Goal: Task Accomplishment & Management: Manage account settings

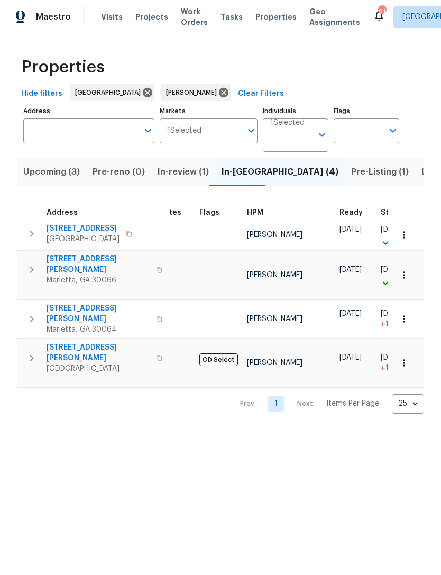
scroll to position [0, 25]
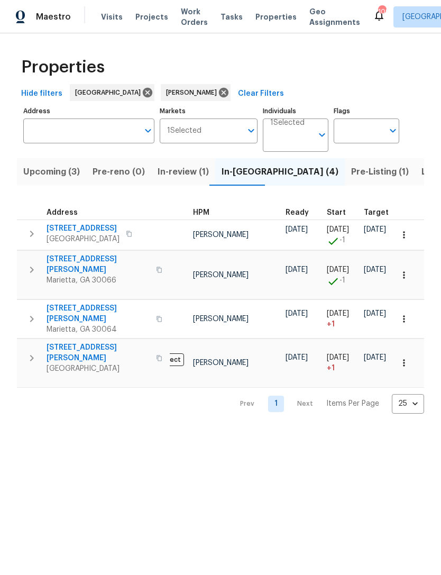
click at [421, 179] on span "Listed (11)" at bounding box center [442, 171] width 42 height 15
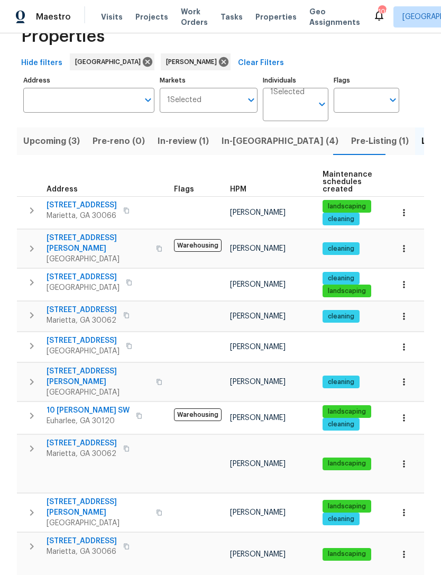
click at [91, 535] on span "61 Barrington Pl" at bounding box center [82, 540] width 70 height 11
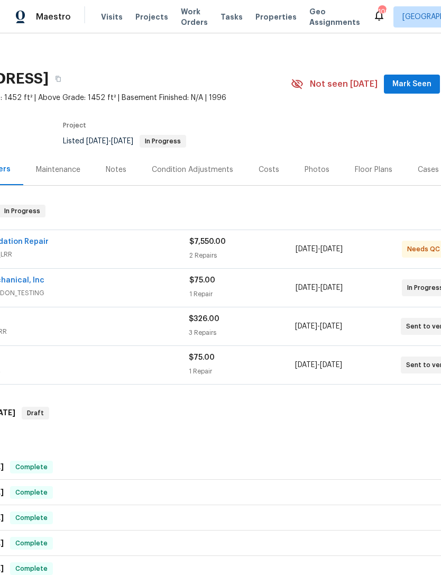
scroll to position [7, 93]
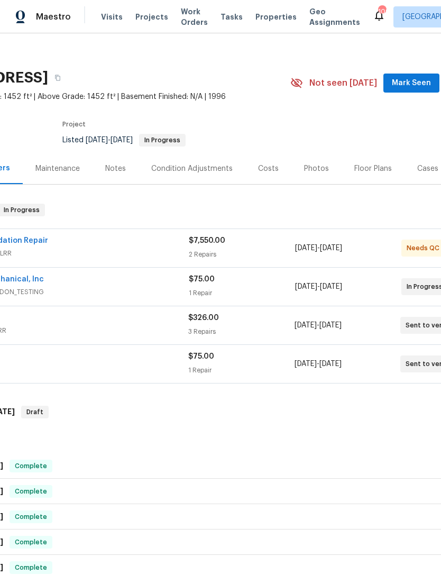
click at [413, 83] on span "Mark Seen" at bounding box center [411, 83] width 39 height 13
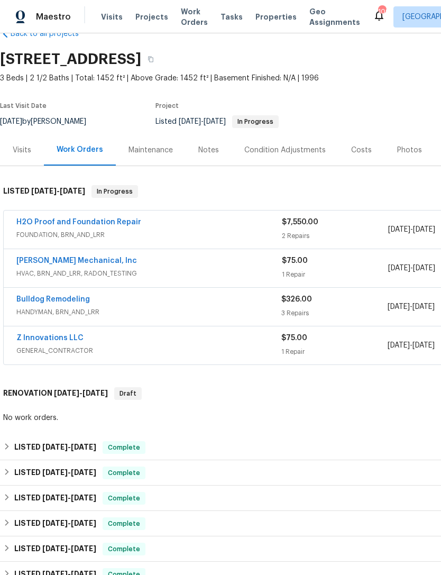
scroll to position [26, 0]
click at [19, 146] on div "Visits" at bounding box center [22, 149] width 19 height 11
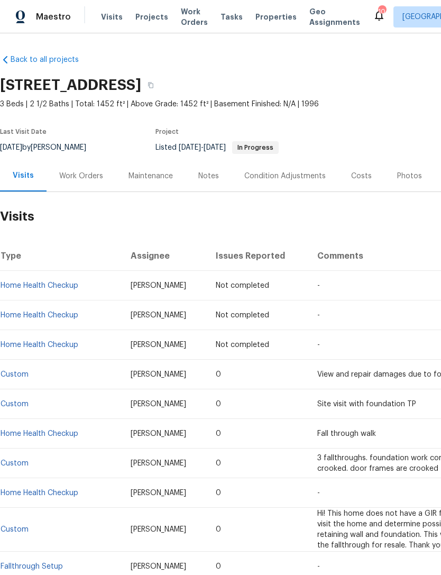
click at [114, 19] on span "Visits" at bounding box center [112, 17] width 22 height 11
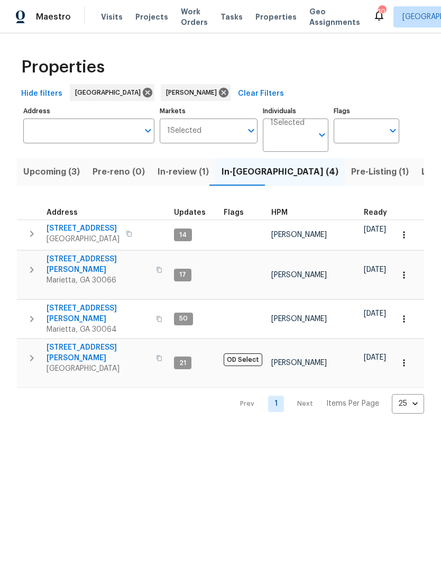
click at [85, 232] on span "[STREET_ADDRESS]" at bounding box center [83, 228] width 73 height 11
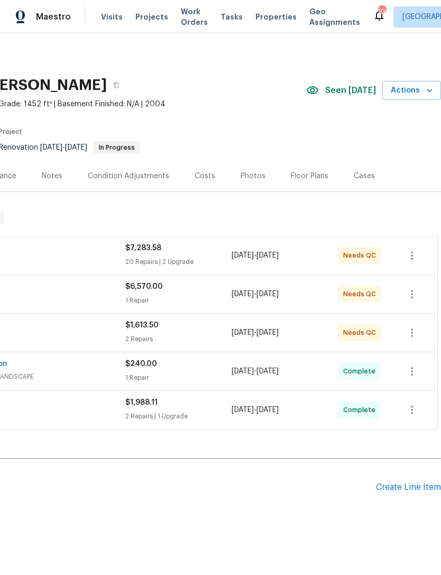
scroll to position [0, 156]
click at [251, 174] on div "Photos" at bounding box center [253, 176] width 25 height 11
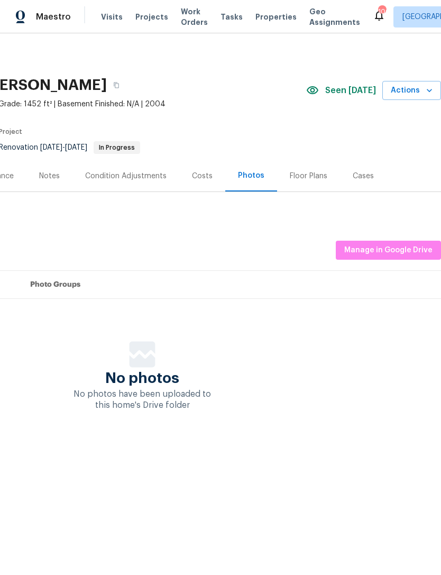
scroll to position [0, 156]
click at [398, 245] on span "Manage in Google Drive" at bounding box center [388, 250] width 88 height 13
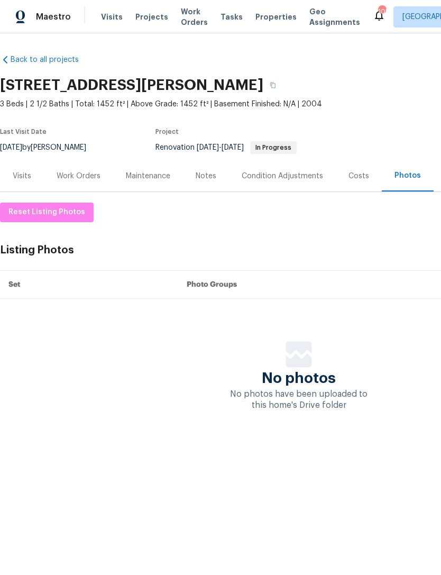
scroll to position [0, 0]
click at [114, 17] on span "Visits" at bounding box center [112, 17] width 22 height 11
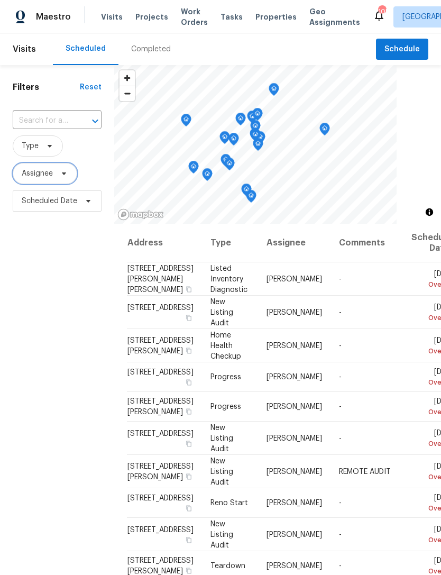
click at [58, 177] on span at bounding box center [63, 173] width 12 height 8
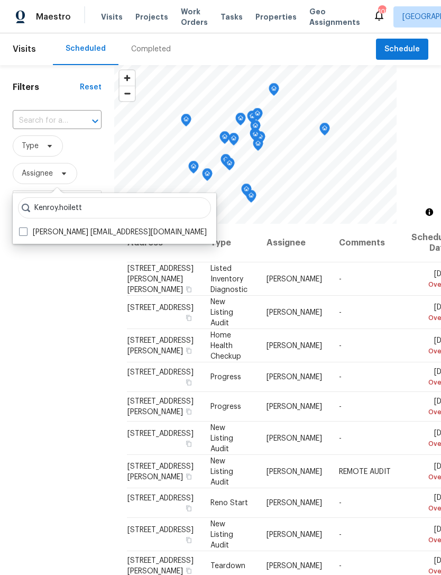
type input "Kenroy.hoilett"
click at [25, 233] on span at bounding box center [23, 231] width 8 height 8
click at [25, 233] on input "[PERSON_NAME] [EMAIL_ADDRESS][DOMAIN_NAME]" at bounding box center [22, 230] width 7 height 7
checkbox input "true"
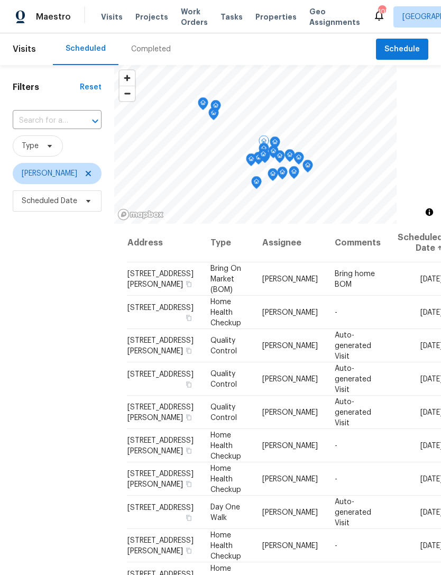
click at [0, 0] on icon at bounding box center [0, 0] width 0 height 0
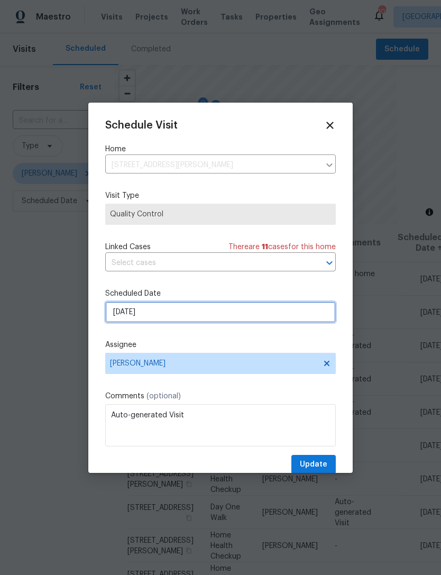
click at [174, 313] on input "[DATE]" at bounding box center [220, 311] width 230 height 21
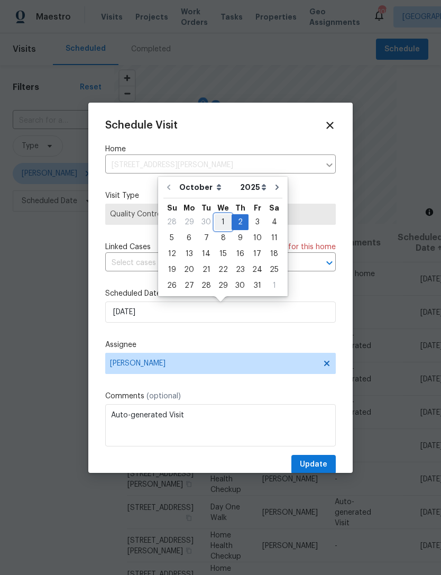
click at [225, 219] on div "1" at bounding box center [223, 222] width 17 height 15
type input "10/1/2025"
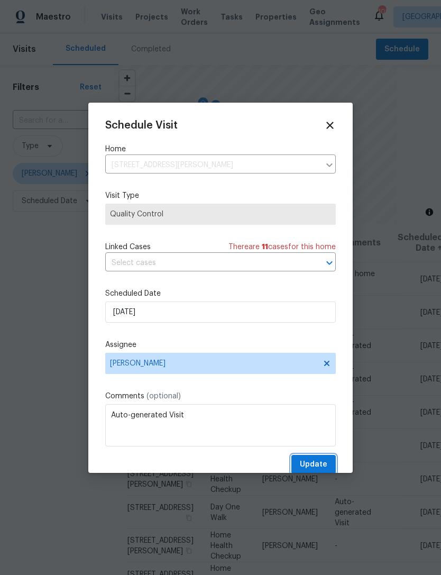
click at [319, 464] on span "Update" at bounding box center [313, 464] width 27 height 13
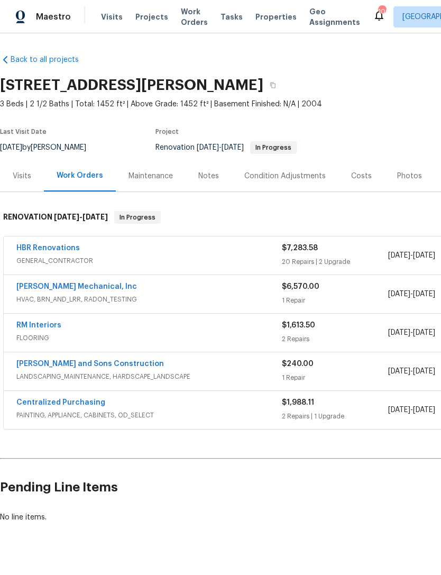
click at [156, 291] on div "JH Martin Mechanical, Inc" at bounding box center [148, 287] width 265 height 13
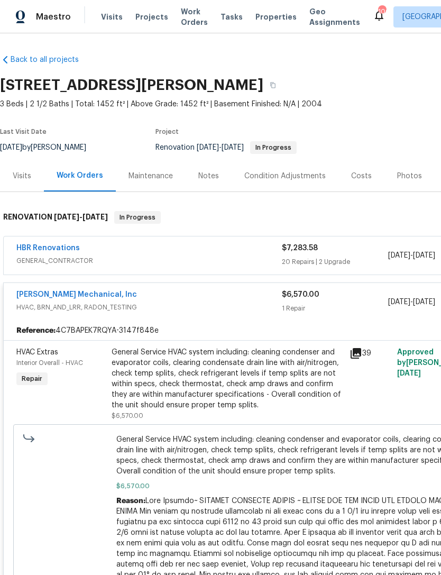
click at [97, 295] on link "JH Martin Mechanical, Inc" at bounding box center [76, 294] width 121 height 7
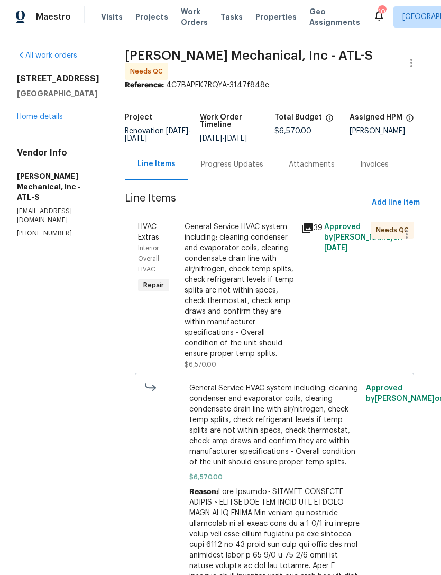
click at [159, 238] on span "HVAC Extras" at bounding box center [148, 232] width 21 height 18
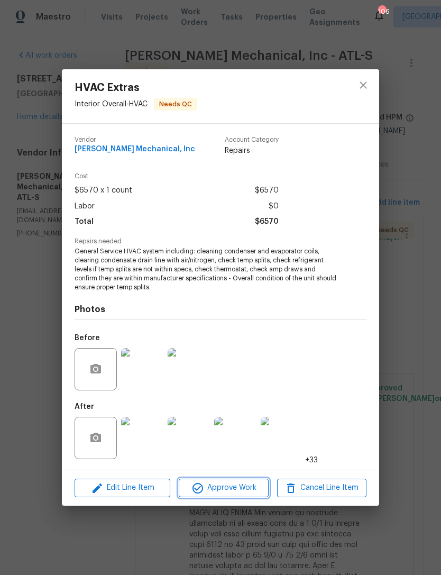
click at [233, 492] on span "Approve Work" at bounding box center [223, 487] width 83 height 13
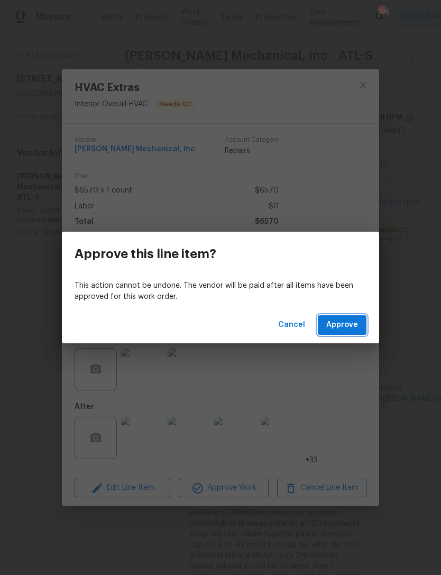
click at [346, 322] on span "Approve" at bounding box center [342, 324] width 32 height 13
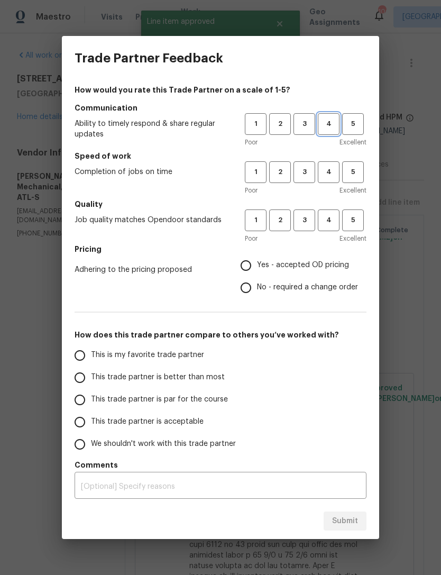
click at [328, 120] on span "4" at bounding box center [329, 124] width 20 height 12
click at [328, 173] on span "4" at bounding box center [329, 172] width 20 height 12
click at [337, 215] on span "4" at bounding box center [329, 220] width 20 height 12
click at [248, 264] on input "Yes - accepted OD pricing" at bounding box center [246, 265] width 22 height 22
radio input "true"
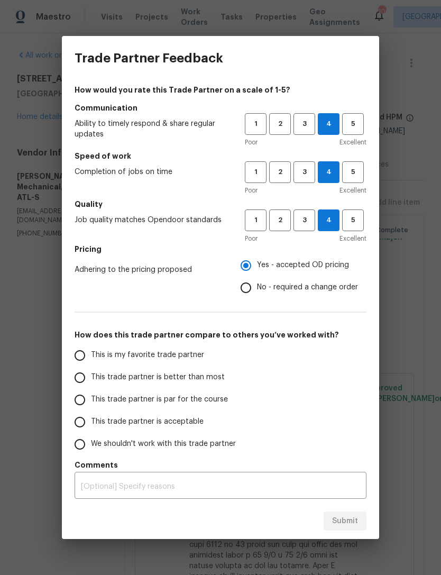
click at [84, 420] on input "This trade partner is acceptable" at bounding box center [80, 422] width 22 height 22
click at [350, 524] on span "Submit" at bounding box center [345, 520] width 26 height 13
radio input "true"
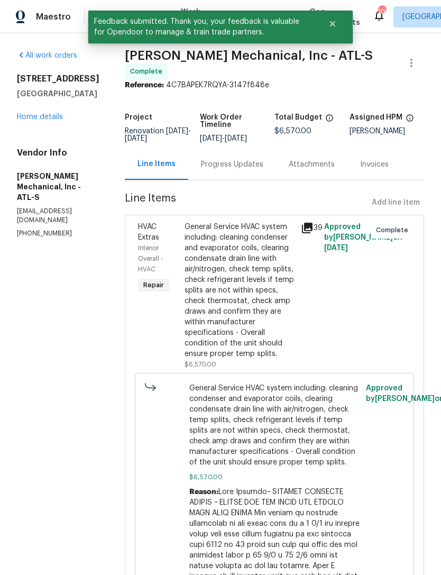
click at [56, 119] on link "Home details" at bounding box center [40, 116] width 46 height 7
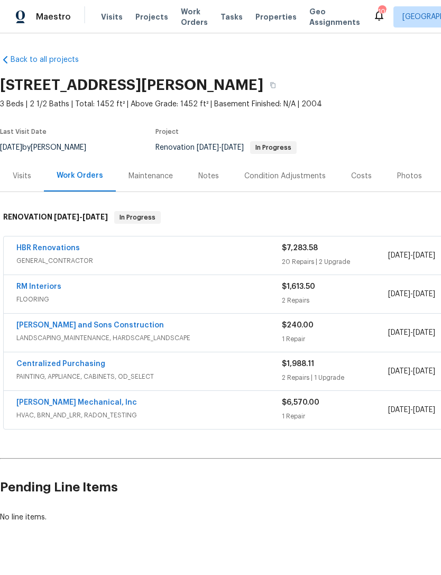
click at [113, 292] on div "RM Interiors" at bounding box center [148, 287] width 265 height 13
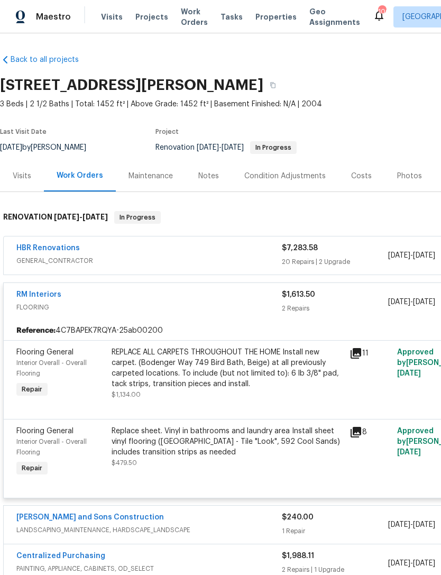
click at [50, 353] on span "Flooring General" at bounding box center [44, 351] width 57 height 7
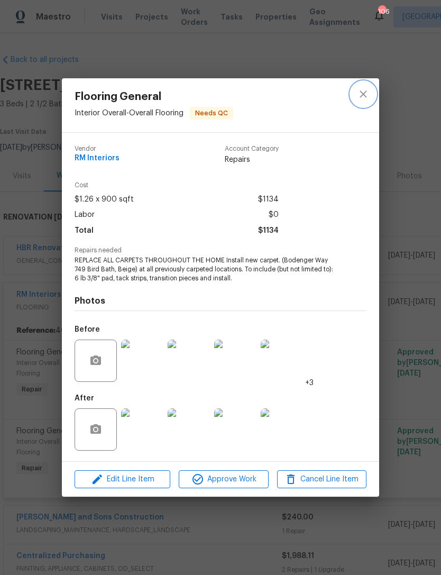
click at [369, 95] on icon "close" at bounding box center [363, 94] width 13 height 13
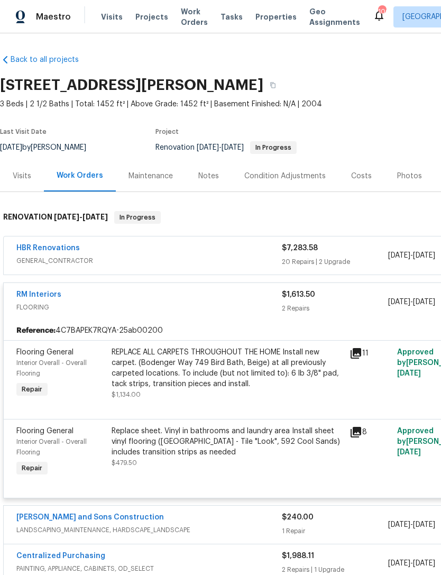
click at [49, 297] on link "RM Interiors" at bounding box center [38, 294] width 45 height 7
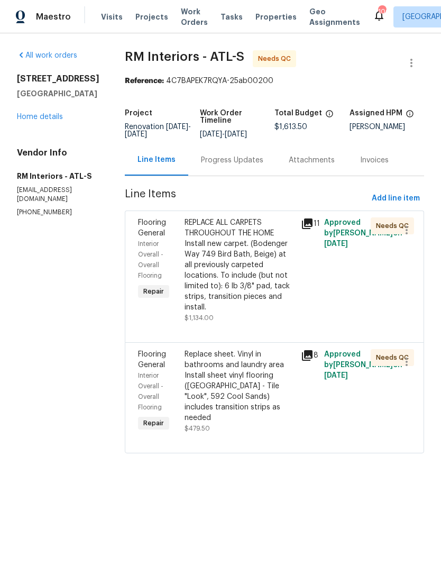
click at [224, 163] on div "Progress Updates" at bounding box center [232, 160] width 62 height 11
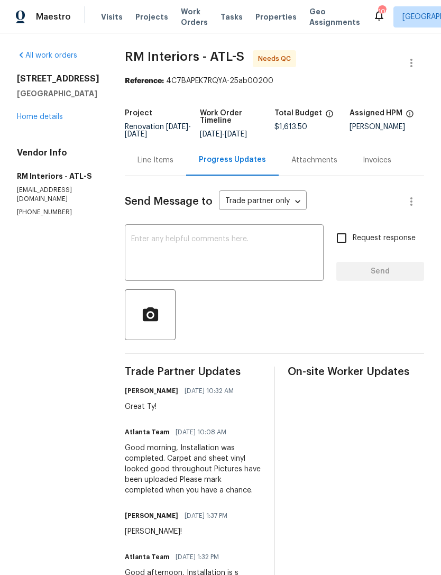
click at [147, 161] on div "Line Items" at bounding box center [155, 160] width 36 height 11
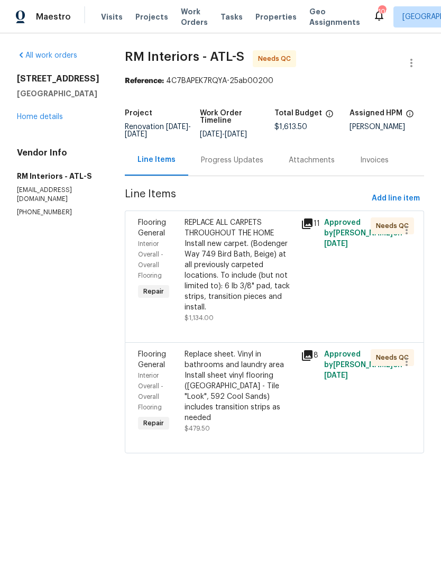
click at [144, 233] on span "Flooring General" at bounding box center [152, 228] width 28 height 18
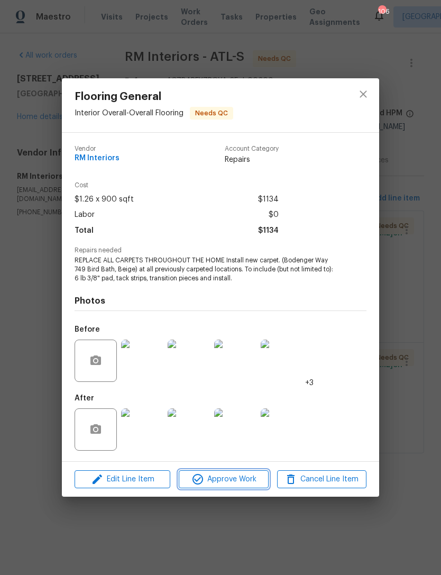
click at [233, 479] on span "Approve Work" at bounding box center [223, 479] width 83 height 13
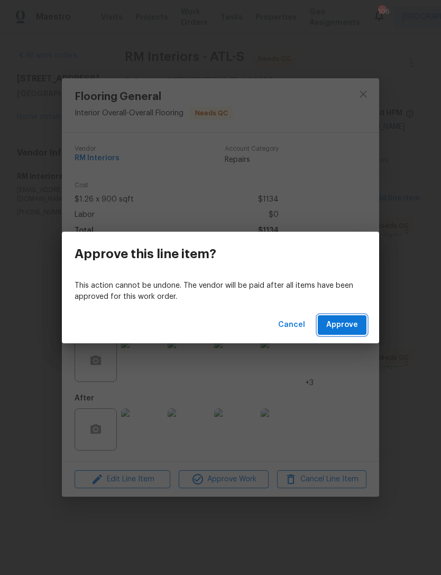
click at [344, 324] on span "Approve" at bounding box center [342, 324] width 32 height 13
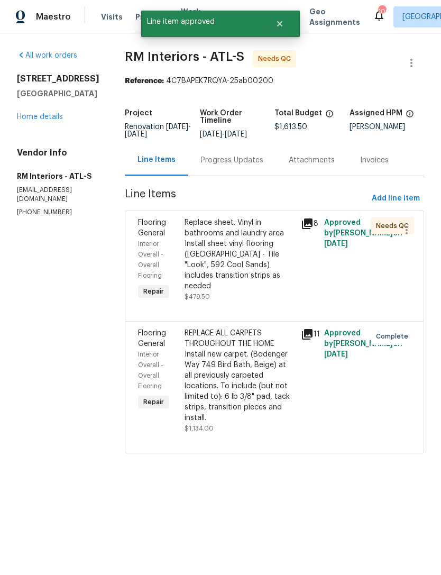
click at [143, 227] on div "Flooring General" at bounding box center [158, 227] width 40 height 21
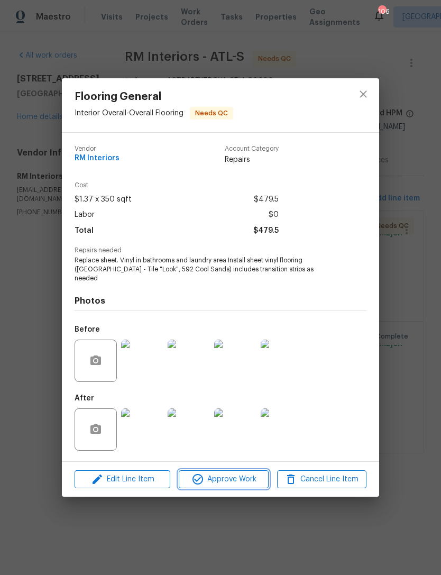
click at [229, 477] on span "Approve Work" at bounding box center [223, 479] width 83 height 13
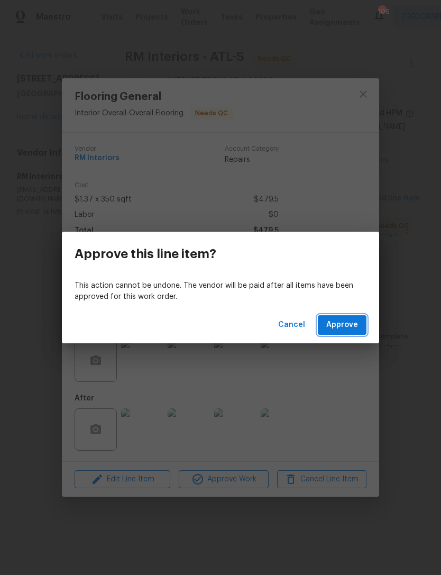
click at [337, 329] on span "Approve" at bounding box center [342, 324] width 32 height 13
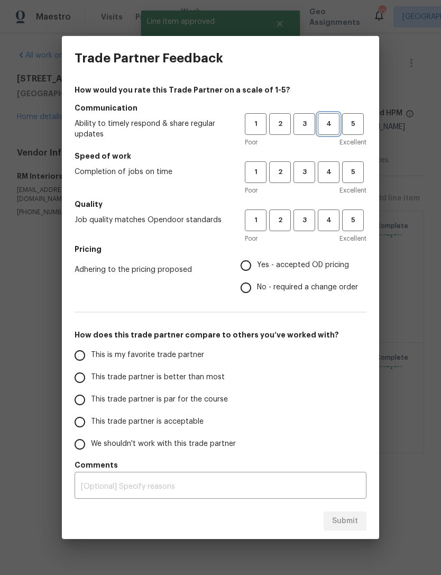
click at [328, 120] on span "4" at bounding box center [329, 124] width 20 height 12
click at [328, 165] on button "4" at bounding box center [329, 172] width 22 height 22
click at [333, 215] on span "4" at bounding box center [329, 220] width 20 height 12
click at [250, 263] on input "Yes - accepted OD pricing" at bounding box center [246, 265] width 22 height 22
radio input "true"
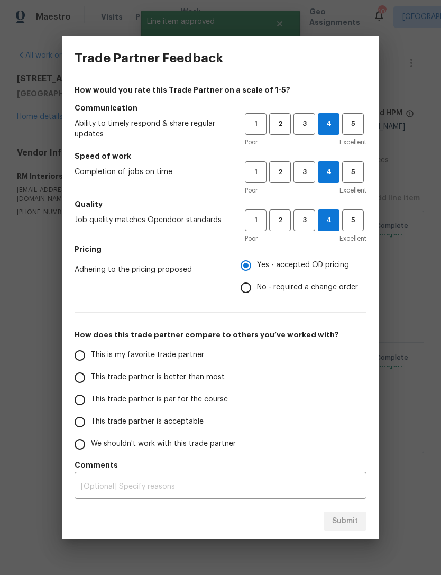
click at [83, 423] on input "This trade partner is acceptable" at bounding box center [80, 422] width 22 height 22
click at [358, 526] on button "Submit" at bounding box center [345, 521] width 43 height 20
radio input "true"
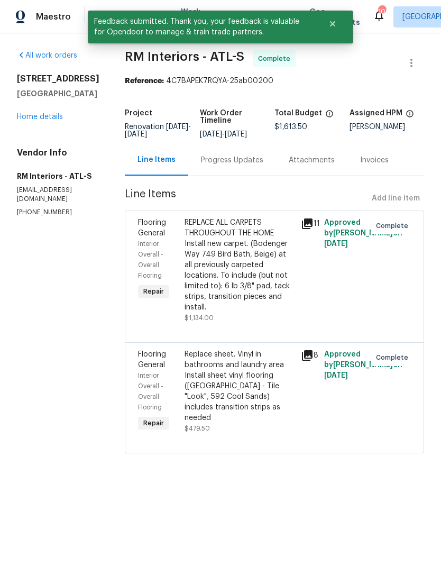
click at [50, 121] on link "Home details" at bounding box center [40, 116] width 46 height 7
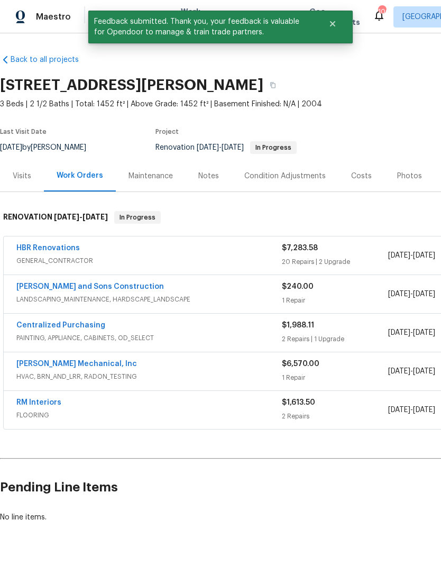
click at [120, 253] on div "HBR Renovations" at bounding box center [148, 249] width 265 height 13
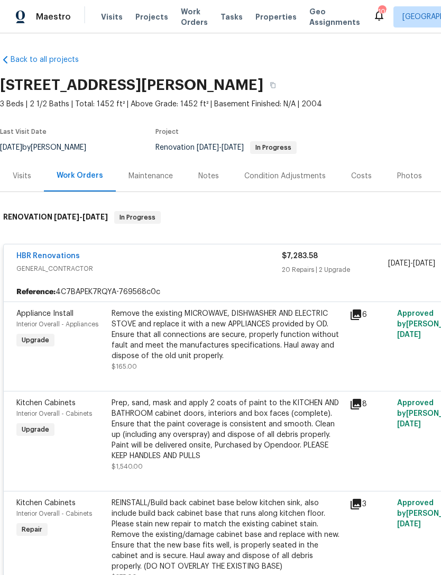
click at [45, 318] on div "Appliance Install" at bounding box center [60, 313] width 89 height 11
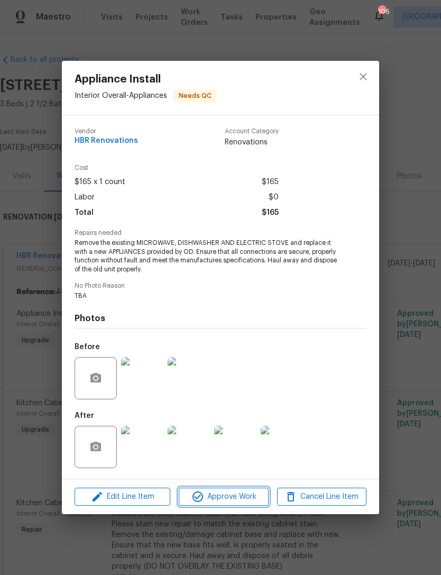
click at [239, 499] on span "Approve Work" at bounding box center [223, 496] width 83 height 13
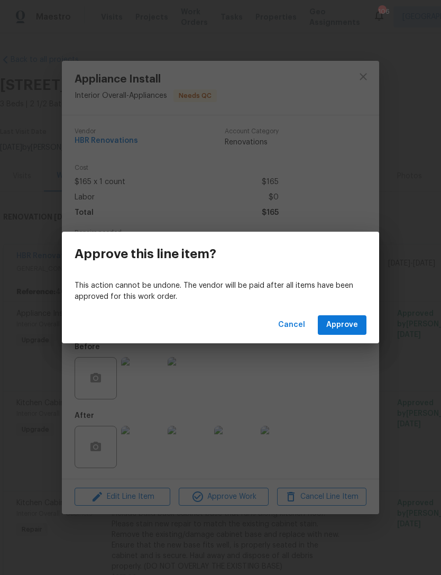
click at [353, 326] on span "Approve" at bounding box center [342, 324] width 32 height 13
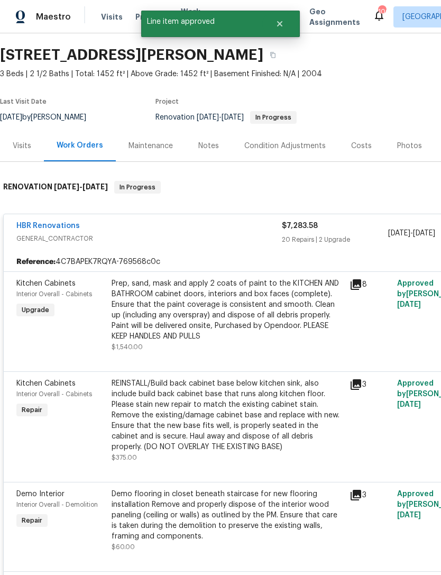
scroll to position [30, 0]
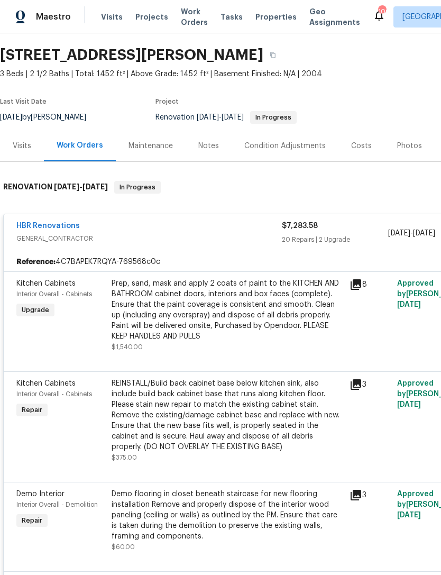
click at [48, 284] on span "Kitchen Cabinets" at bounding box center [45, 283] width 59 height 7
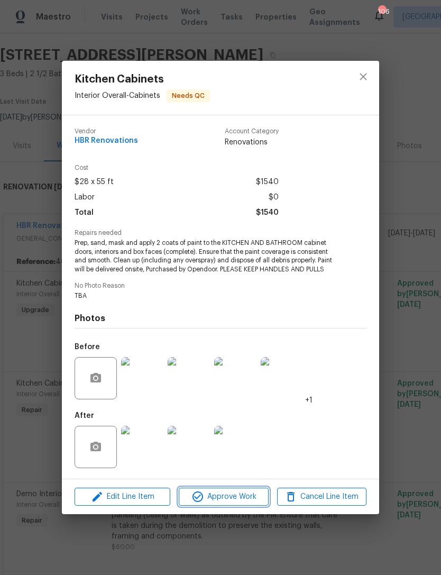
click at [241, 496] on span "Approve Work" at bounding box center [223, 496] width 83 height 13
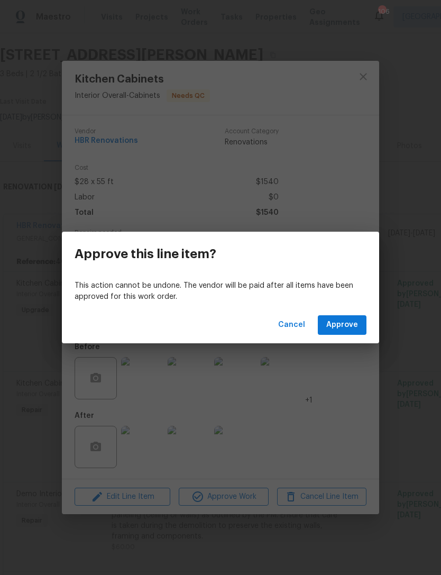
click at [344, 325] on span "Approve" at bounding box center [342, 324] width 32 height 13
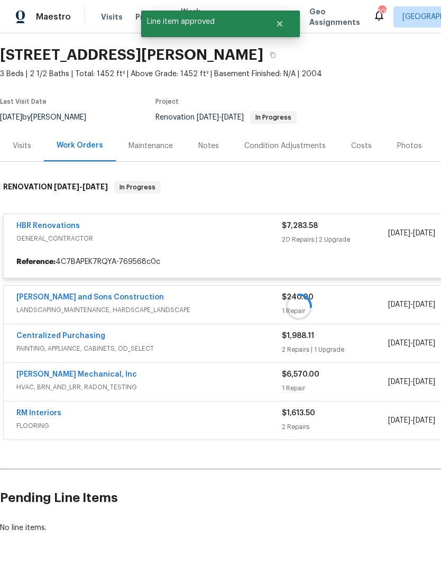
scroll to position [26, 0]
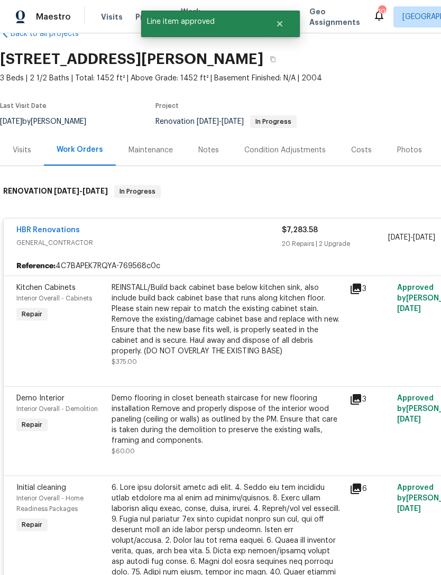
click at [56, 298] on span "Interior Overall - Cabinets" at bounding box center [54, 298] width 76 height 6
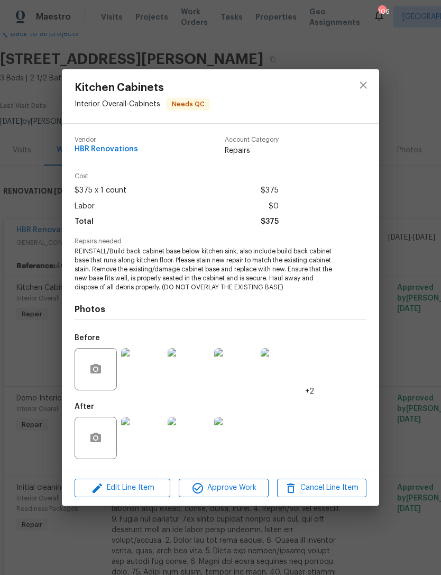
click at [149, 370] on img at bounding box center [142, 369] width 42 height 42
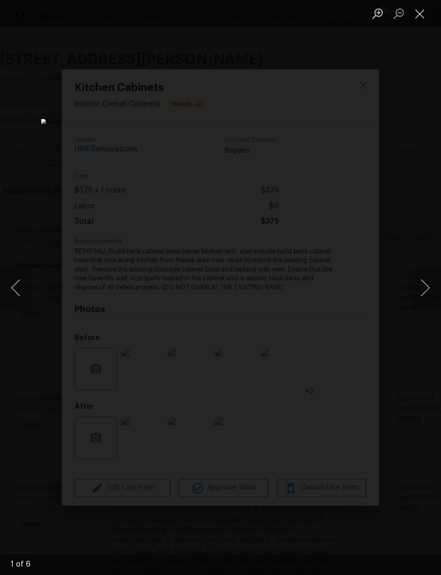
click at [413, 294] on button "Next image" at bounding box center [425, 287] width 32 height 42
click at [413, 289] on button "Next image" at bounding box center [425, 287] width 32 height 42
click at [414, 290] on button "Next image" at bounding box center [425, 287] width 32 height 42
click at [415, 286] on button "Next image" at bounding box center [425, 287] width 32 height 42
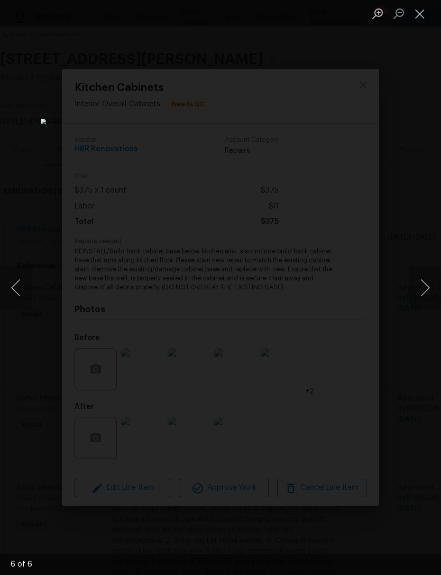
click at [419, 8] on button "Close lightbox" at bounding box center [419, 13] width 21 height 19
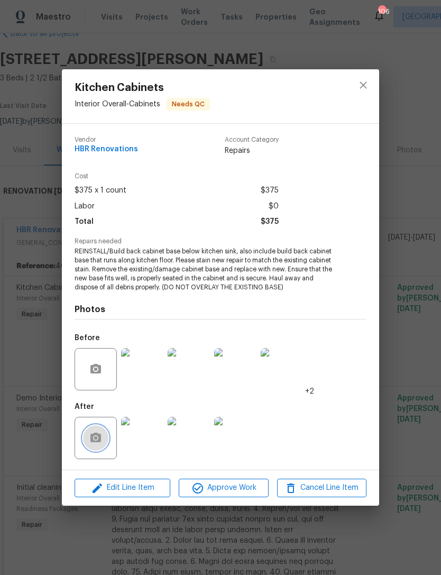
click at [101, 436] on icon "button" at bounding box center [95, 437] width 11 height 10
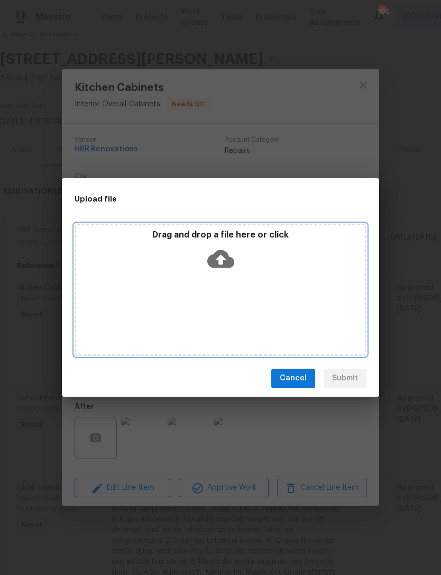
click at [283, 302] on div "Drag and drop a file here or click" at bounding box center [221, 290] width 292 height 132
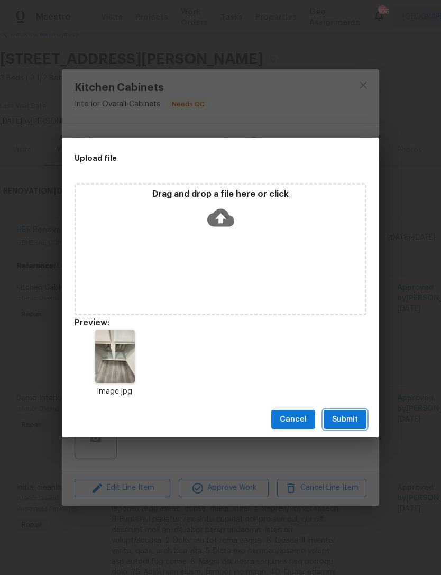
click at [349, 418] on span "Submit" at bounding box center [345, 419] width 26 height 13
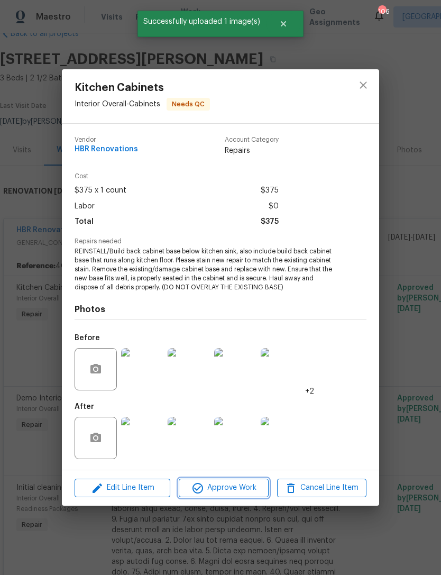
click at [250, 487] on span "Approve Work" at bounding box center [223, 487] width 83 height 13
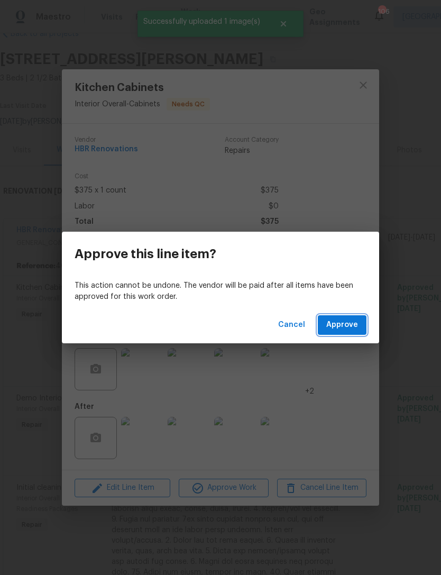
click at [350, 324] on span "Approve" at bounding box center [342, 324] width 32 height 13
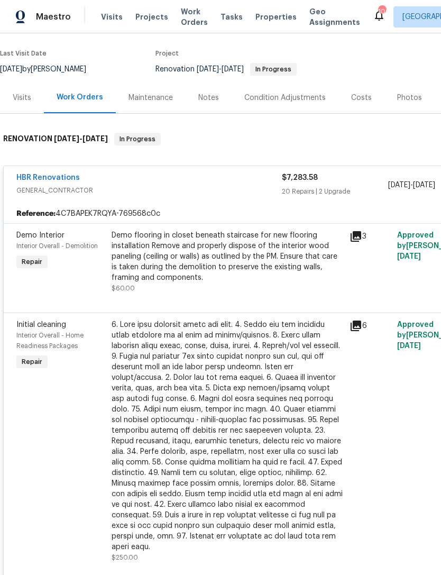
scroll to position [76, 0]
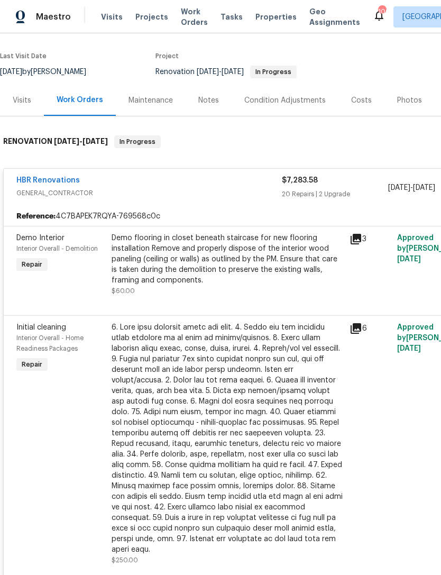
click at [54, 243] on div "Demo Interior" at bounding box center [60, 238] width 89 height 11
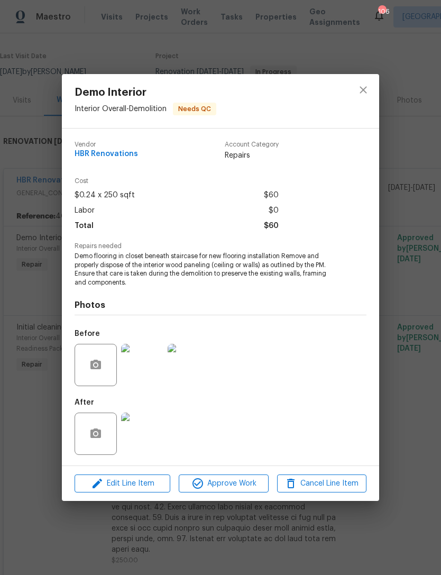
click at [147, 440] on img at bounding box center [142, 433] width 42 height 42
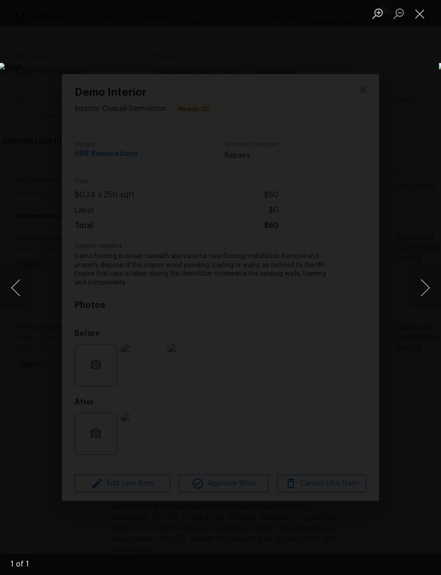
click at [421, 17] on button "Close lightbox" at bounding box center [419, 13] width 21 height 19
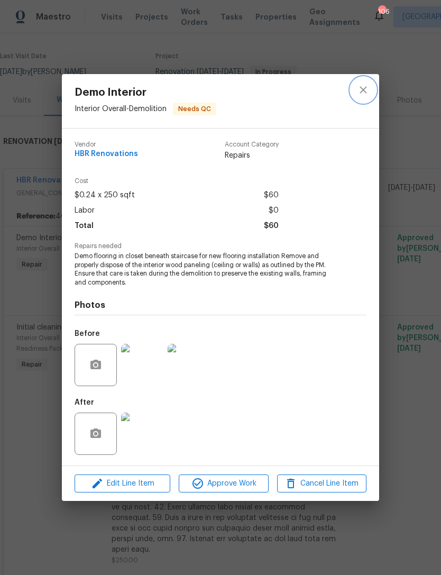
click at [361, 86] on icon "close" at bounding box center [363, 90] width 13 height 13
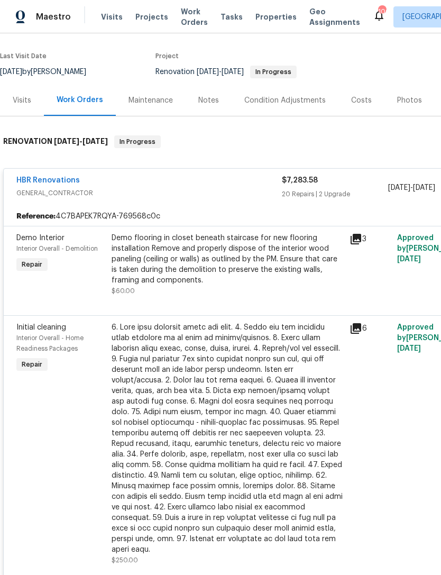
click at [34, 246] on span "Interior Overall - Demolition" at bounding box center [56, 248] width 81 height 6
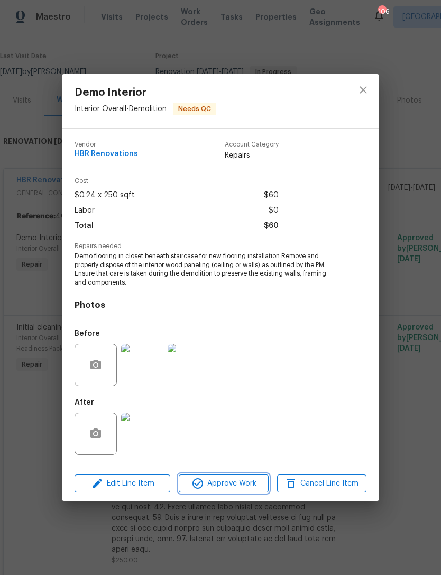
click at [225, 485] on span "Approve Work" at bounding box center [223, 483] width 83 height 13
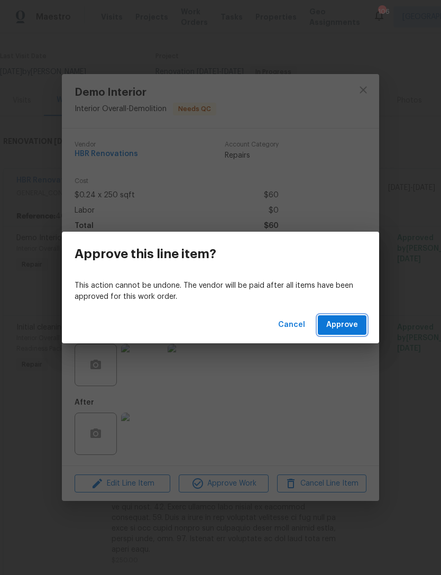
click at [345, 326] on span "Approve" at bounding box center [342, 324] width 32 height 13
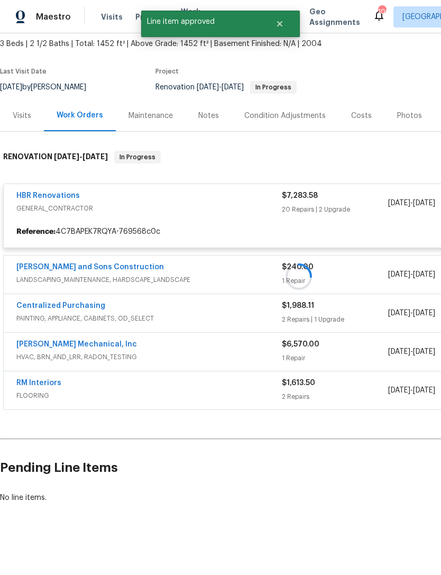
scroll to position [26, 0]
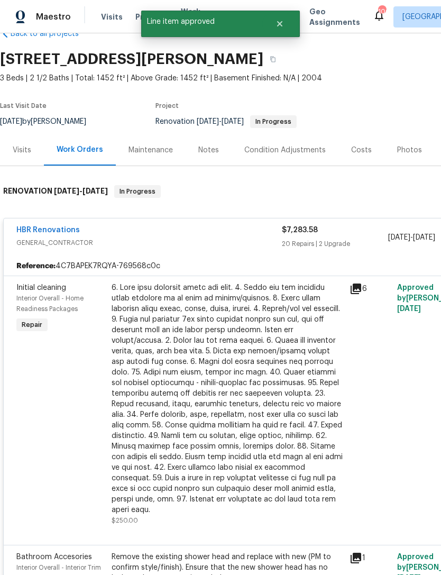
click at [47, 289] on span "Initial cleaning" at bounding box center [41, 287] width 50 height 7
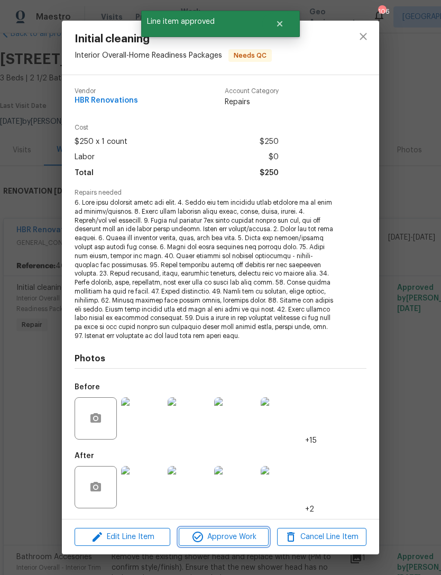
click at [232, 536] on span "Approve Work" at bounding box center [223, 536] width 83 height 13
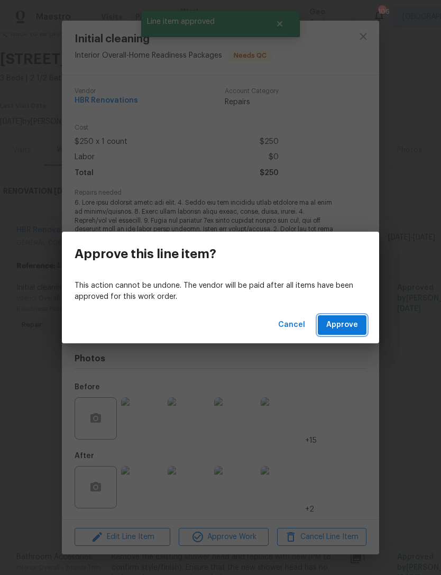
click at [346, 324] on span "Approve" at bounding box center [342, 324] width 32 height 13
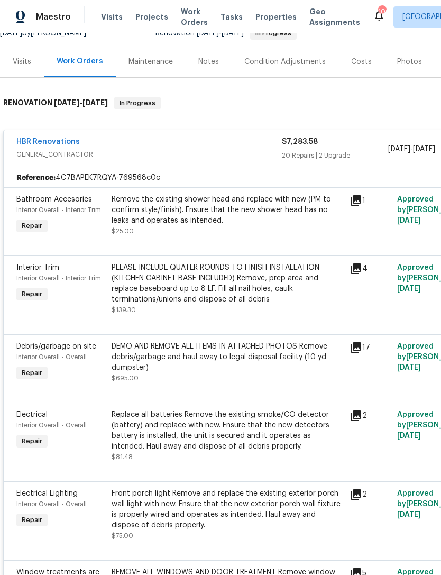
scroll to position [114, 0]
click at [58, 202] on span "Bathroom Accesories" at bounding box center [54, 199] width 76 height 7
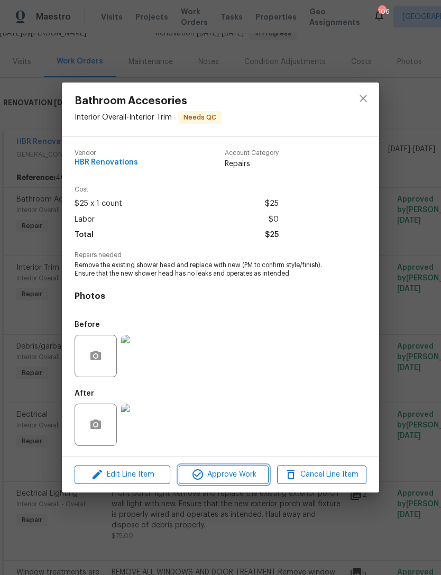
click at [235, 475] on span "Approve Work" at bounding box center [223, 474] width 83 height 13
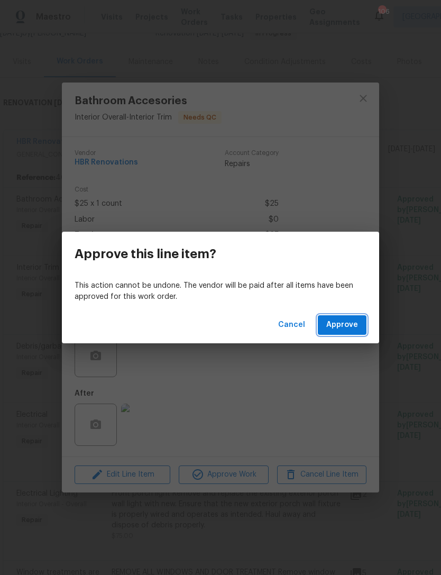
click at [348, 331] on span "Approve" at bounding box center [342, 324] width 32 height 13
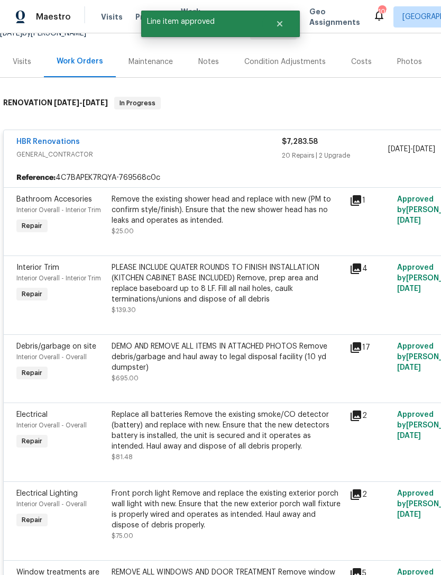
scroll to position [26, 0]
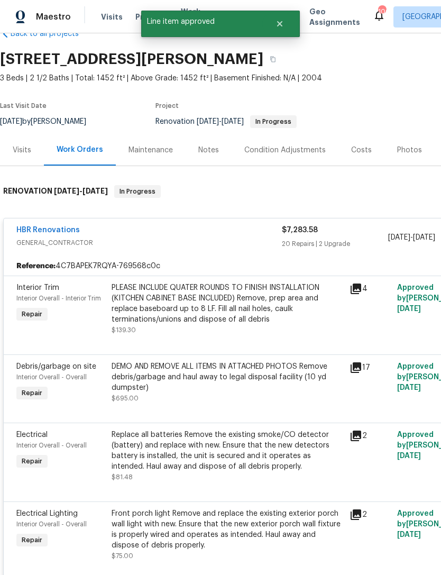
click at [54, 296] on span "Interior Overall - Interior Trim" at bounding box center [58, 298] width 85 height 6
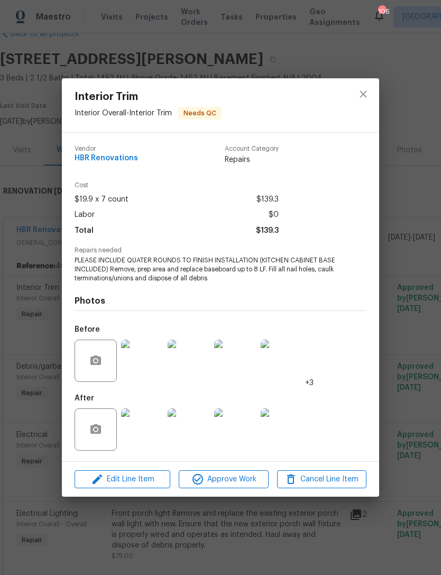
click at [146, 435] on img at bounding box center [142, 429] width 42 height 42
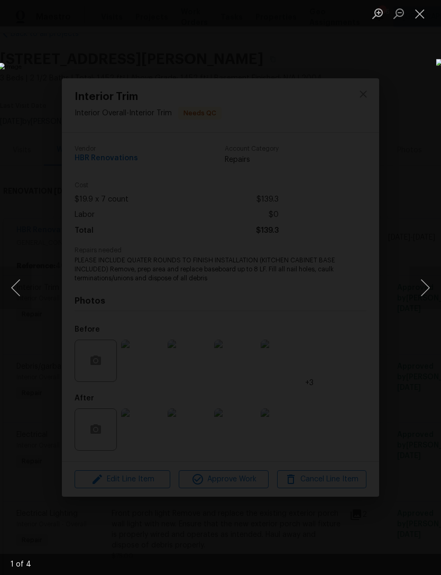
click at [427, 298] on button "Next image" at bounding box center [425, 287] width 32 height 42
click at [425, 296] on button "Next image" at bounding box center [425, 287] width 32 height 42
click at [425, 294] on button "Next image" at bounding box center [425, 287] width 32 height 42
click at [423, 294] on button "Next image" at bounding box center [425, 287] width 32 height 42
click at [423, 290] on button "Next image" at bounding box center [425, 287] width 32 height 42
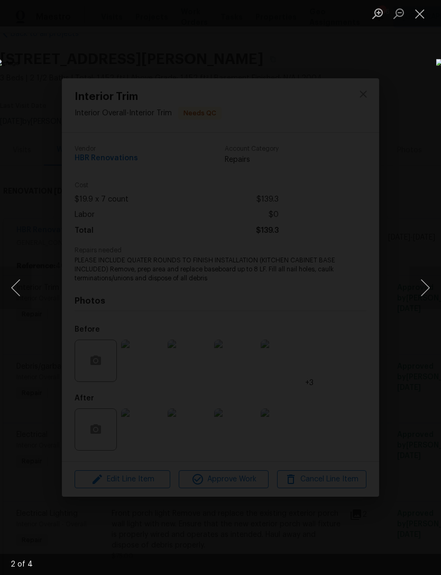
click at [396, 73] on div "Lightbox" at bounding box center [220, 287] width 441 height 575
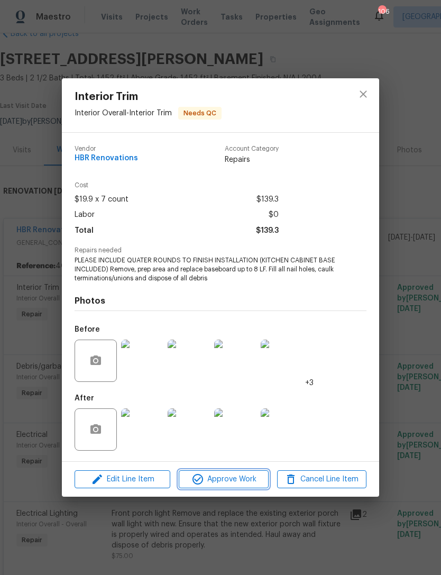
click at [248, 477] on span "Approve Work" at bounding box center [223, 479] width 83 height 13
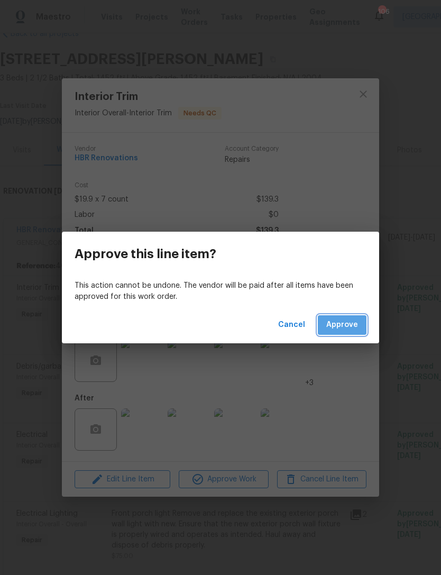
click at [350, 320] on span "Approve" at bounding box center [342, 324] width 32 height 13
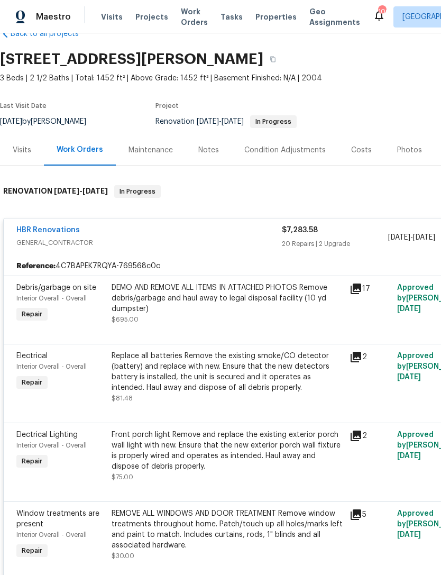
click at [42, 298] on span "Interior Overall - Overall" at bounding box center [51, 298] width 70 height 6
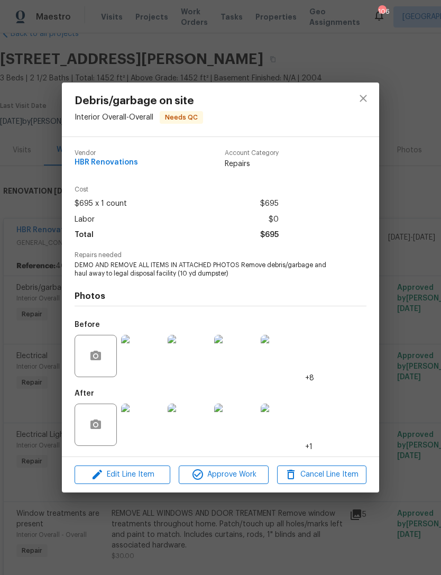
click at [151, 362] on img at bounding box center [142, 356] width 42 height 42
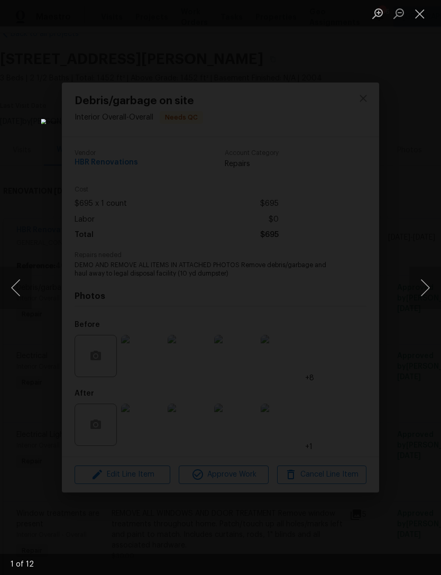
click at [422, 295] on button "Next image" at bounding box center [425, 287] width 32 height 42
click at [419, 287] on button "Next image" at bounding box center [425, 287] width 32 height 42
click at [420, 286] on button "Next image" at bounding box center [425, 287] width 32 height 42
click at [420, 284] on button "Next image" at bounding box center [425, 287] width 32 height 42
click at [419, 283] on button "Next image" at bounding box center [425, 287] width 32 height 42
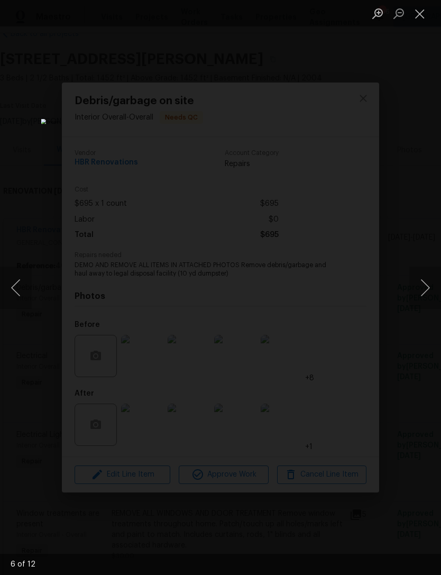
click at [419, 285] on button "Next image" at bounding box center [425, 287] width 32 height 42
click at [420, 285] on button "Next image" at bounding box center [425, 287] width 32 height 42
click at [422, 285] on button "Next image" at bounding box center [425, 287] width 32 height 42
click at [420, 285] on button "Next image" at bounding box center [425, 287] width 32 height 42
click at [423, 284] on button "Next image" at bounding box center [425, 287] width 32 height 42
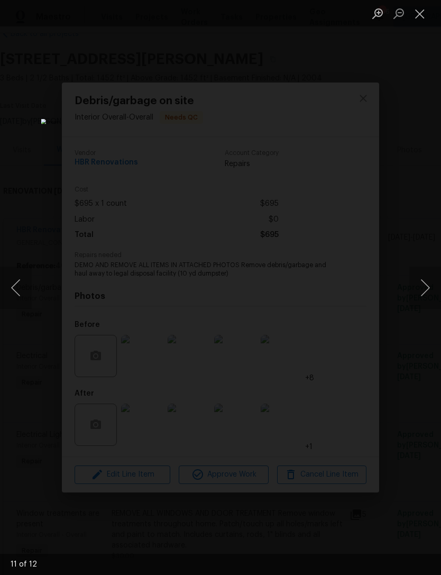
click at [421, 284] on button "Next image" at bounding box center [425, 287] width 32 height 42
click at [424, 282] on button "Next image" at bounding box center [425, 287] width 32 height 42
click at [422, 283] on button "Next image" at bounding box center [425, 287] width 32 height 42
click at [425, 283] on button "Next image" at bounding box center [425, 287] width 32 height 42
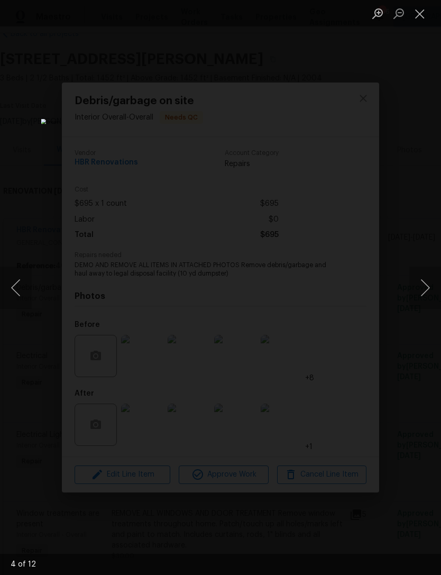
click at [423, 284] on button "Next image" at bounding box center [425, 287] width 32 height 42
click at [420, 19] on button "Close lightbox" at bounding box center [419, 13] width 21 height 19
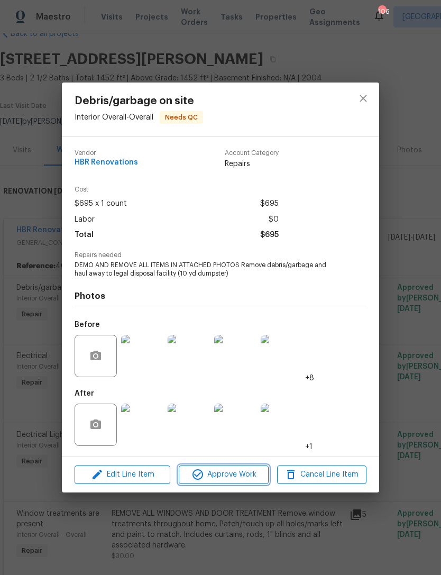
click at [233, 479] on span "Approve Work" at bounding box center [223, 474] width 83 height 13
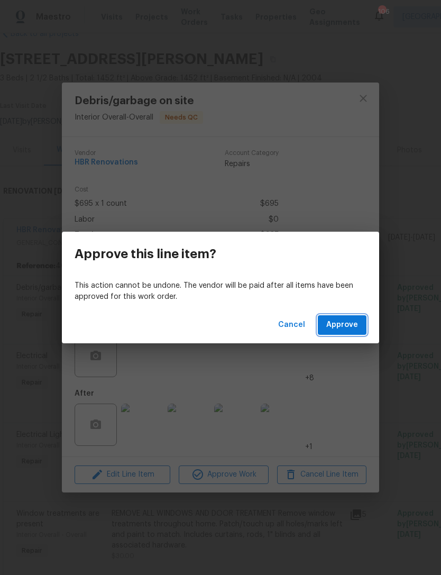
click at [350, 322] on span "Approve" at bounding box center [342, 324] width 32 height 13
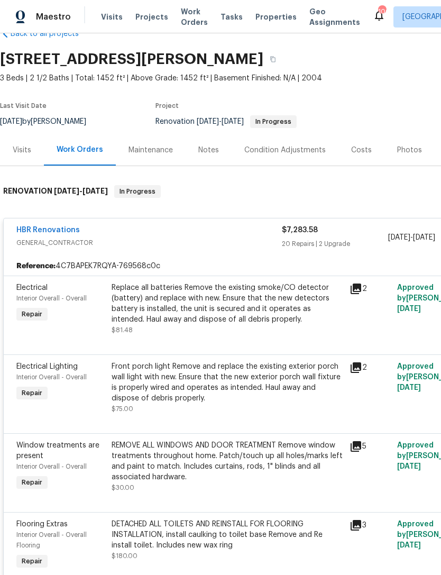
click at [39, 289] on span "Electrical" at bounding box center [31, 287] width 31 height 7
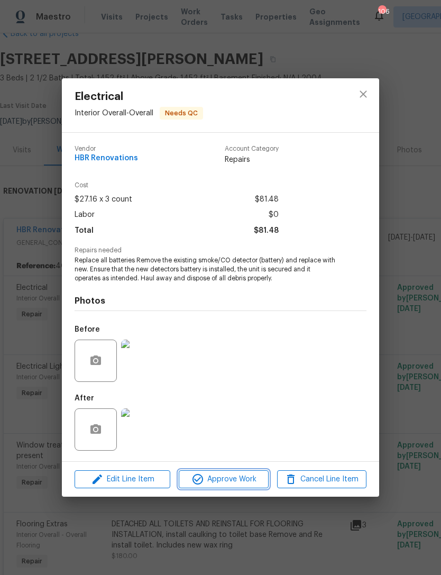
click at [230, 482] on span "Approve Work" at bounding box center [223, 479] width 83 height 13
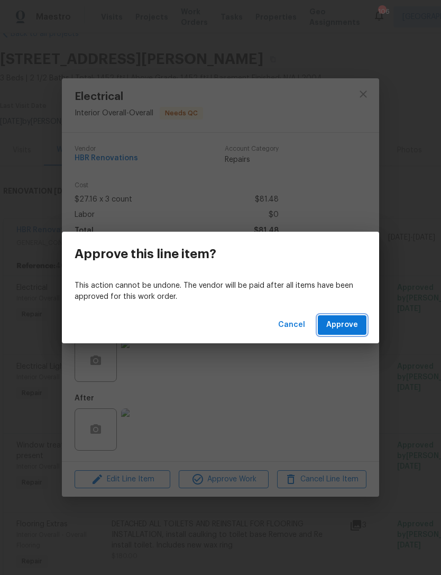
click at [344, 321] on span "Approve" at bounding box center [342, 324] width 32 height 13
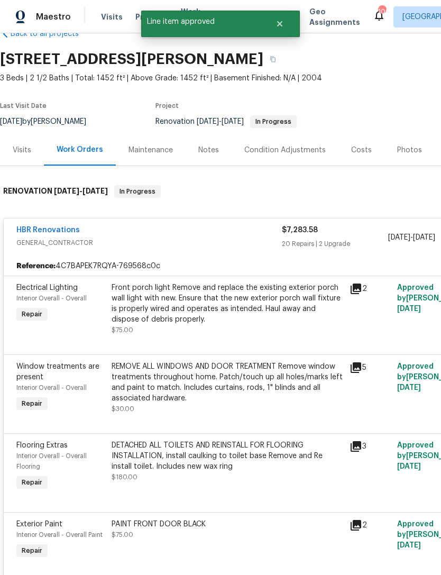
click at [51, 292] on div "Electrical Lighting" at bounding box center [60, 287] width 89 height 11
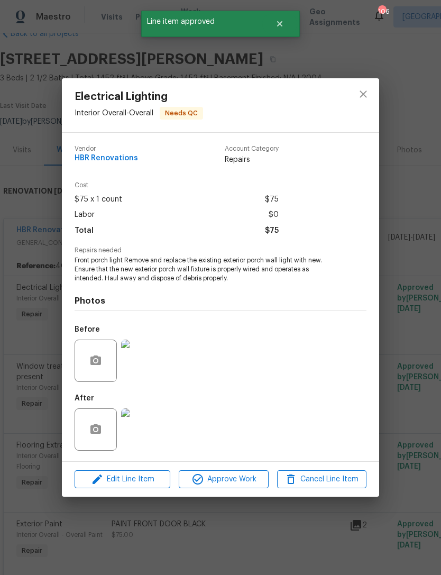
click at [149, 435] on img at bounding box center [142, 429] width 42 height 42
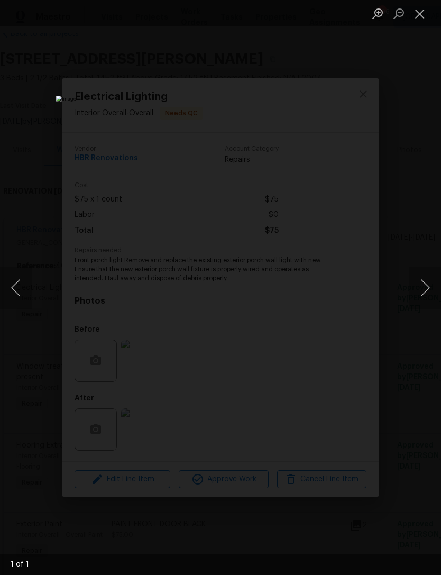
click at [422, 292] on button "Next image" at bounding box center [425, 287] width 32 height 42
click at [418, 21] on button "Close lightbox" at bounding box center [419, 13] width 21 height 19
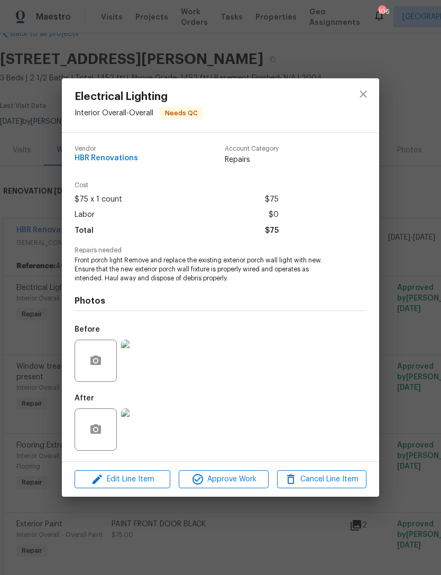
click at [148, 351] on img at bounding box center [142, 360] width 42 height 42
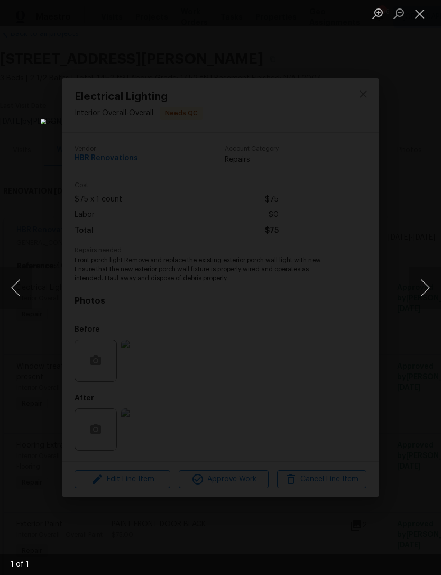
click at [414, 12] on button "Close lightbox" at bounding box center [419, 13] width 21 height 19
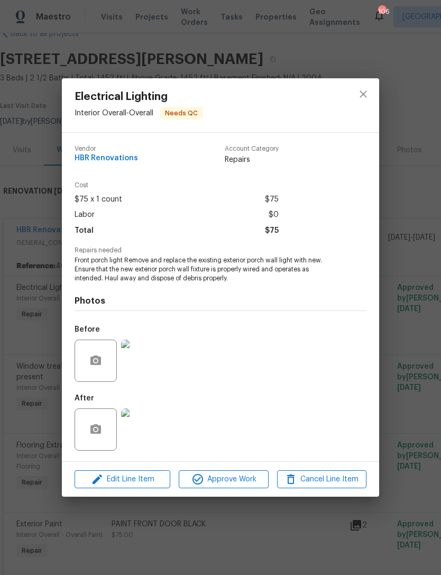
click at [241, 485] on span "Approve Work" at bounding box center [223, 479] width 83 height 13
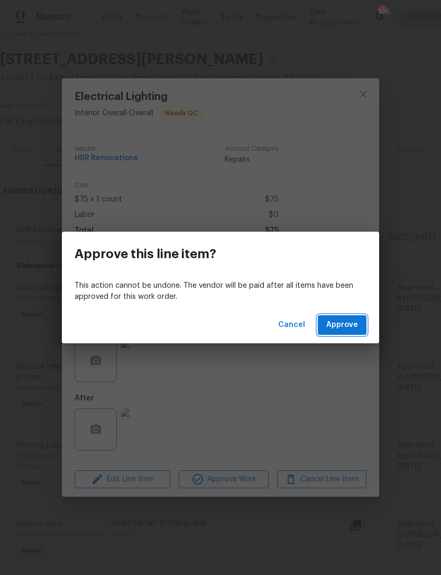
click at [344, 328] on span "Approve" at bounding box center [342, 324] width 32 height 13
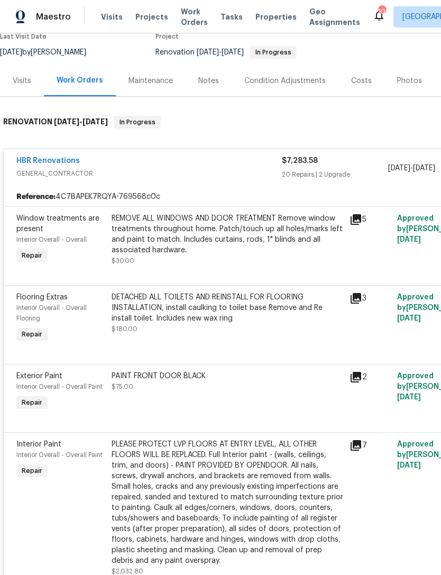
scroll to position [96, 0]
click at [40, 217] on span "Window treatments are present" at bounding box center [57, 223] width 83 height 18
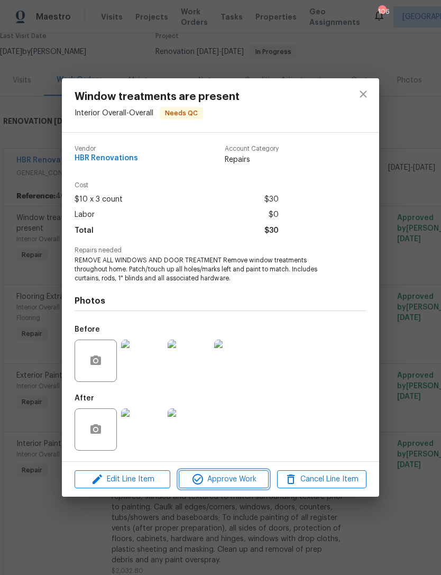
click at [233, 479] on span "Approve Work" at bounding box center [223, 479] width 83 height 13
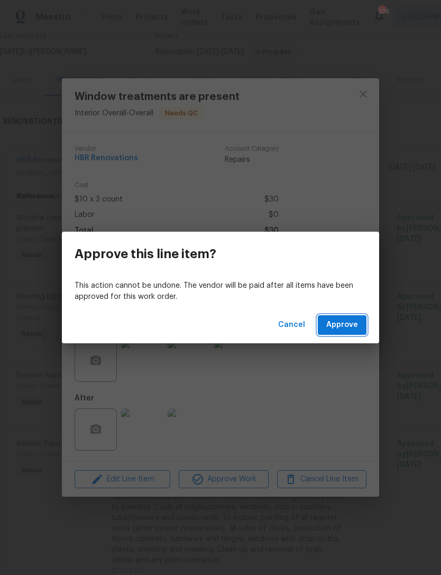
click at [343, 322] on span "Approve" at bounding box center [342, 324] width 32 height 13
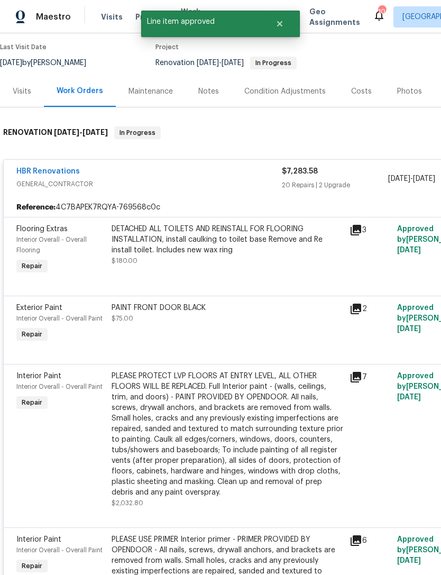
scroll to position [85, 0]
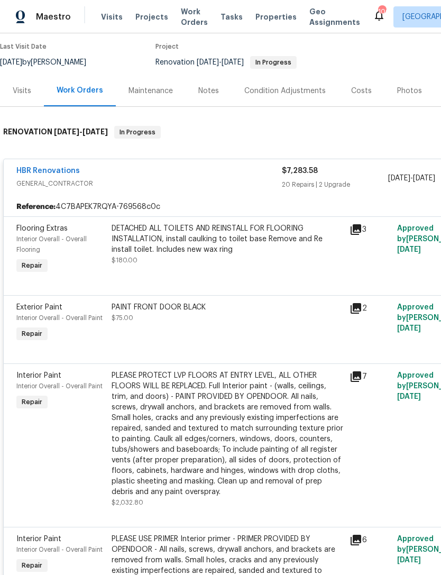
click at [34, 234] on div "Interior Overall - Overall Flooring" at bounding box center [60, 244] width 89 height 21
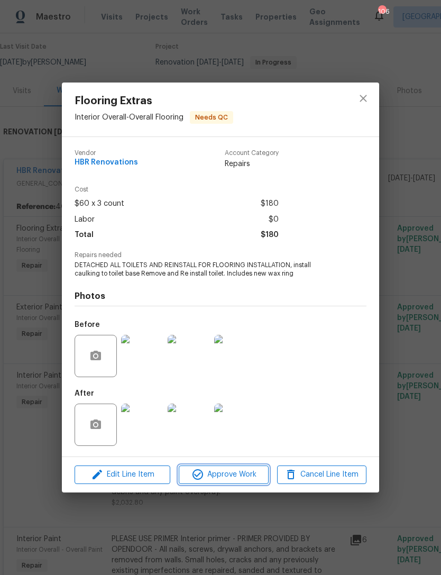
click at [224, 473] on span "Approve Work" at bounding box center [223, 474] width 83 height 13
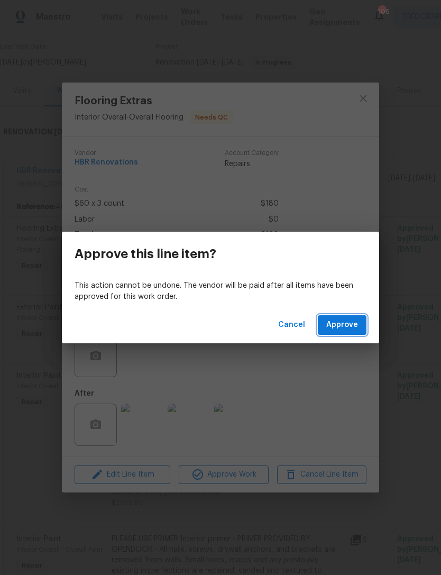
click at [340, 326] on span "Approve" at bounding box center [342, 324] width 32 height 13
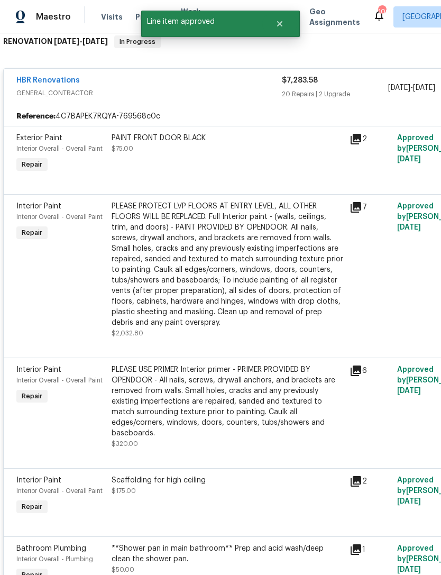
scroll to position [180, 1]
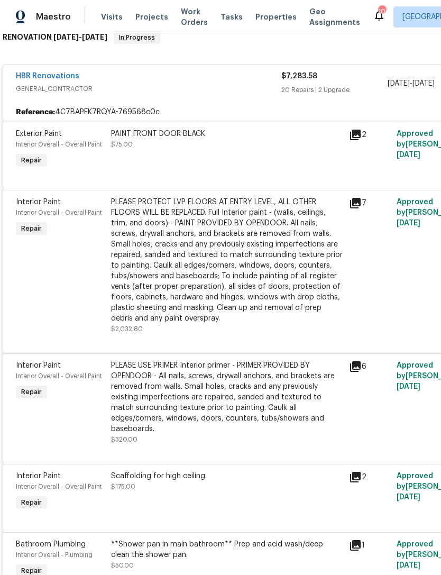
click at [35, 143] on span "Interior Overall - Overall Paint" at bounding box center [59, 144] width 86 height 6
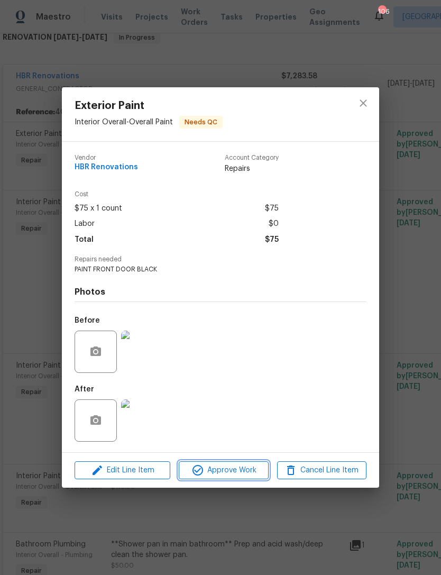
click at [238, 472] on span "Approve Work" at bounding box center [223, 470] width 83 height 13
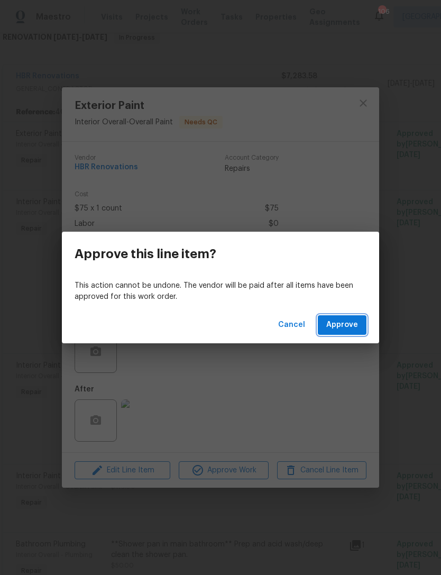
click at [340, 324] on span "Approve" at bounding box center [342, 324] width 32 height 13
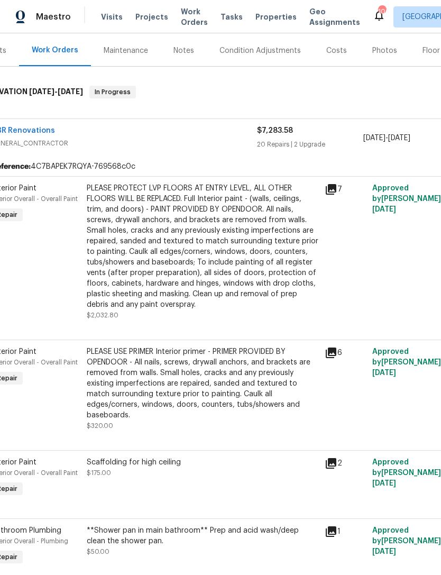
scroll to position [125, 24]
click at [32, 196] on span "Interior Overall - Overall Paint" at bounding box center [35, 199] width 86 height 6
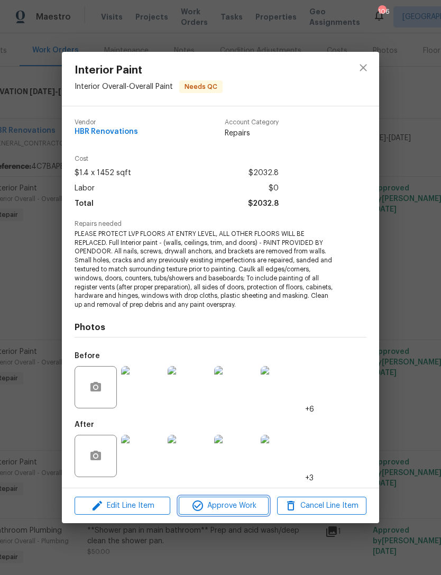
click at [225, 502] on span "Approve Work" at bounding box center [223, 505] width 83 height 13
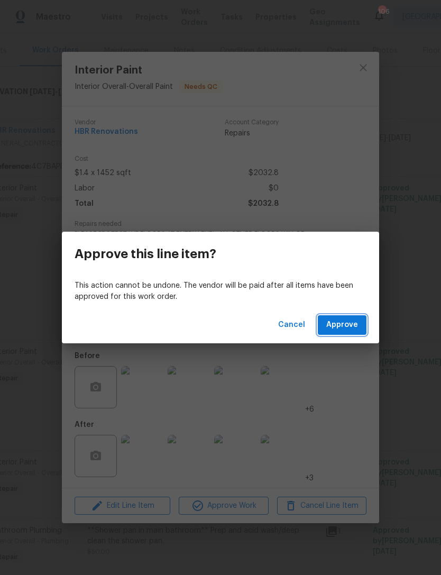
click at [343, 321] on span "Approve" at bounding box center [342, 324] width 32 height 13
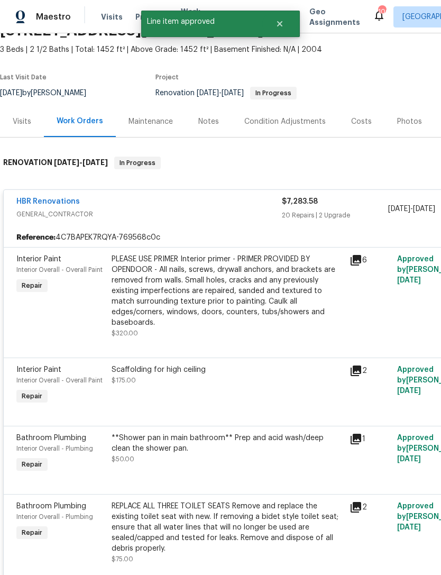
scroll to position [55, 0]
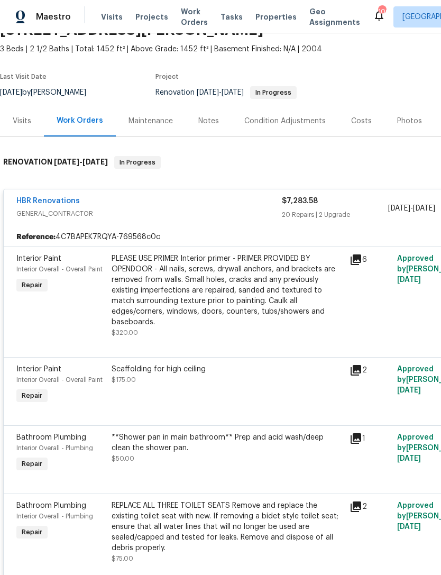
click at [41, 264] on div "Interior Overall - Overall Paint" at bounding box center [60, 269] width 89 height 11
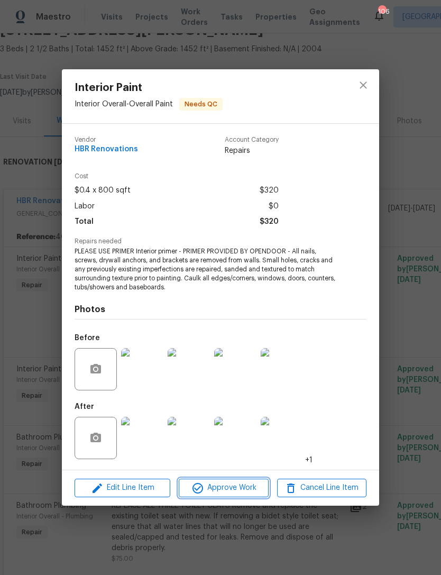
click at [231, 487] on span "Approve Work" at bounding box center [223, 487] width 83 height 13
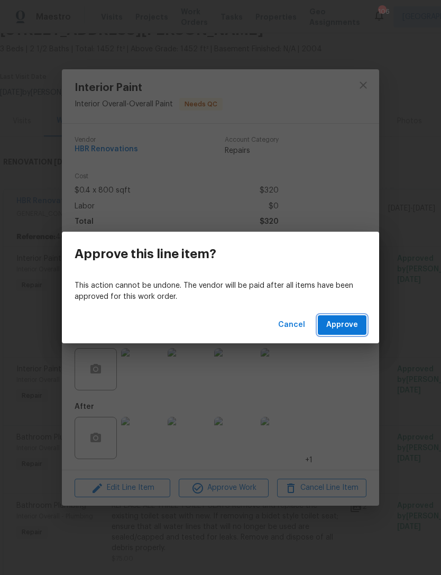
click at [344, 322] on span "Approve" at bounding box center [342, 324] width 32 height 13
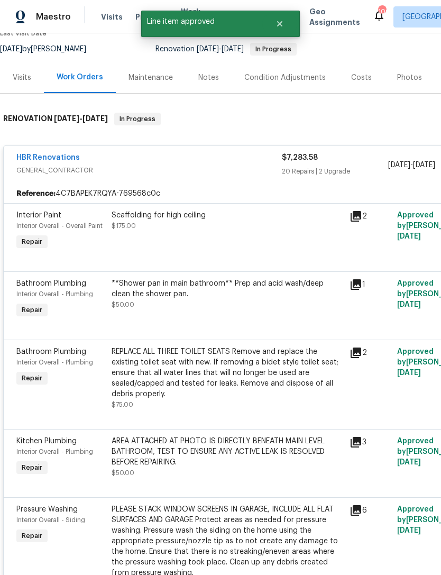
scroll to position [98, 0]
click at [45, 218] on span "Interior Paint" at bounding box center [38, 214] width 45 height 7
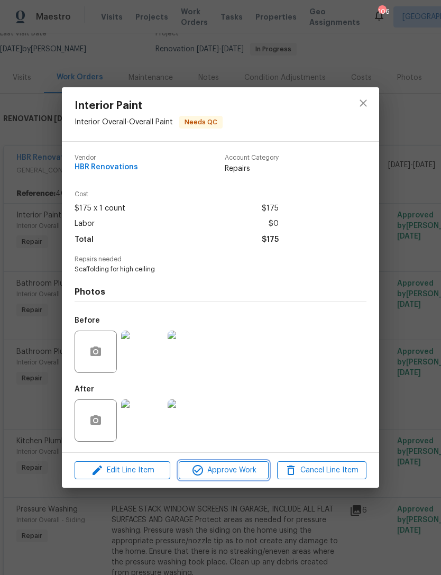
click at [236, 469] on span "Approve Work" at bounding box center [223, 470] width 83 height 13
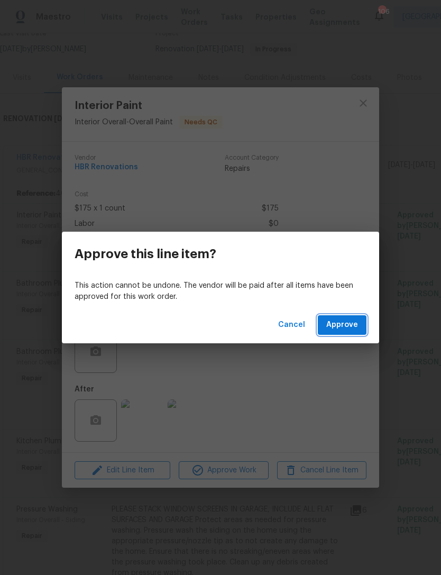
click at [346, 322] on span "Approve" at bounding box center [342, 324] width 32 height 13
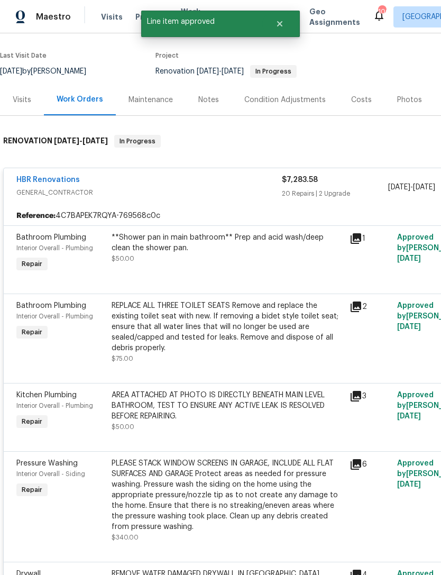
scroll to position [77, 0]
click at [49, 242] on div "Bathroom Plumbing" at bounding box center [60, 237] width 89 height 11
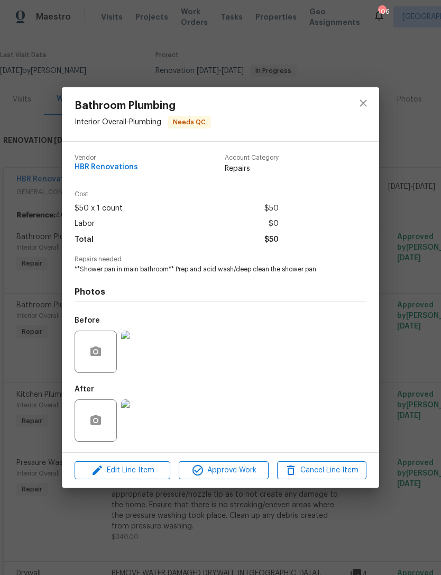
click at [148, 424] on img at bounding box center [142, 420] width 42 height 42
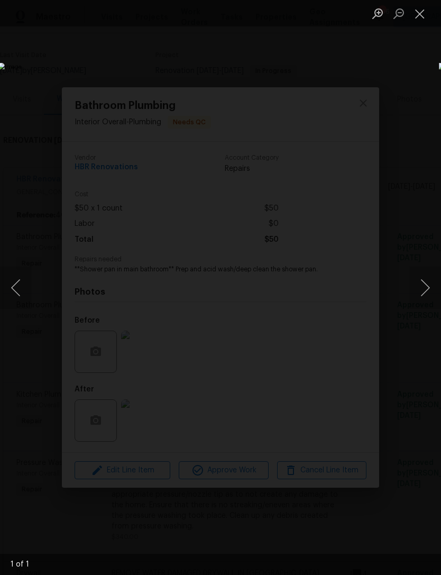
click at [415, 20] on button "Close lightbox" at bounding box center [419, 13] width 21 height 19
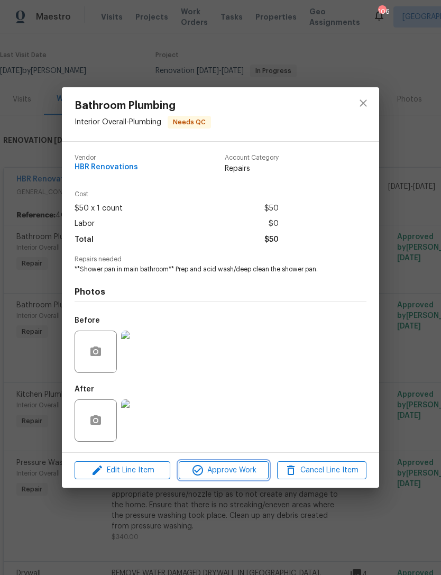
click at [237, 474] on span "Approve Work" at bounding box center [223, 470] width 83 height 13
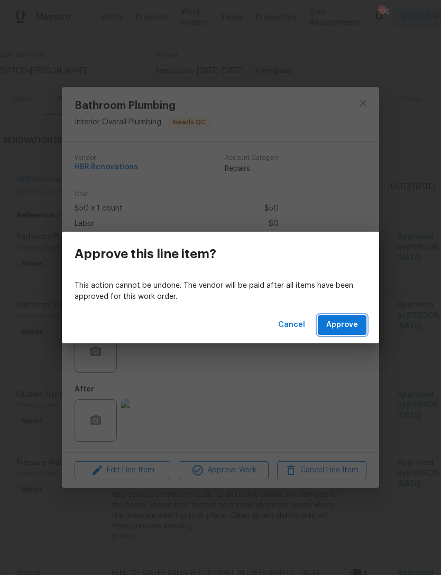
click at [344, 326] on span "Approve" at bounding box center [342, 324] width 32 height 13
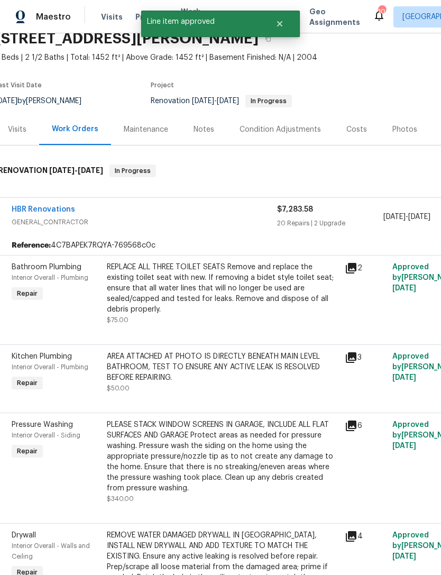
scroll to position [49, 7]
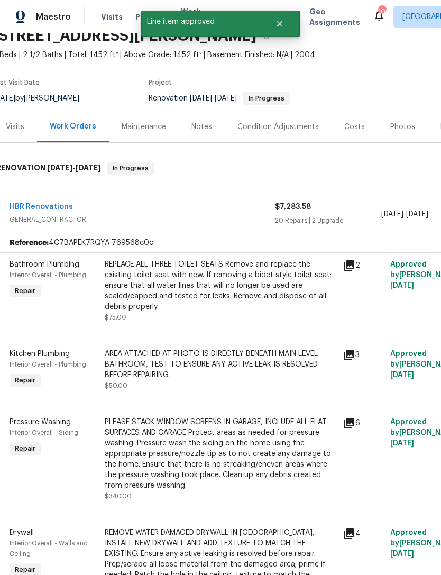
click at [52, 271] on div "Interior Overall - Plumbing" at bounding box center [54, 275] width 89 height 11
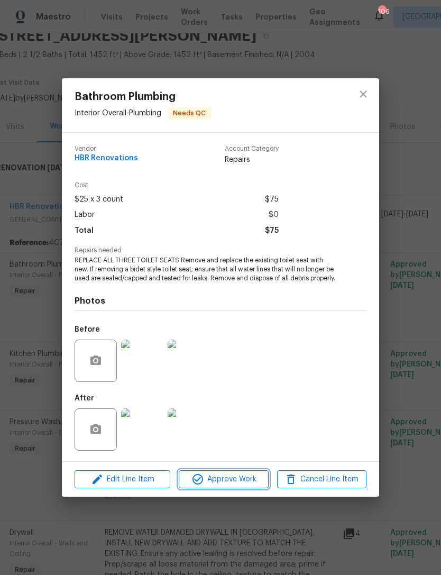
click at [227, 483] on span "Approve Work" at bounding box center [223, 479] width 83 height 13
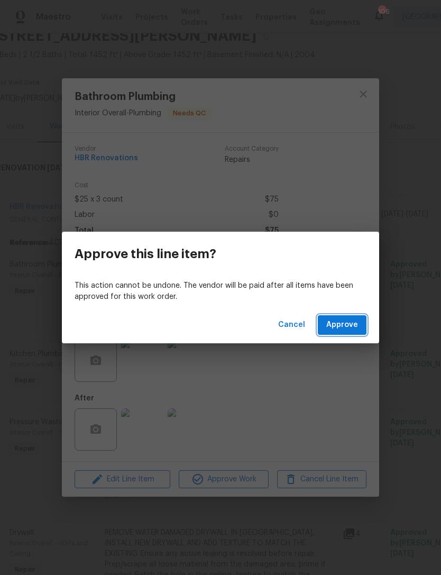
click at [346, 328] on span "Approve" at bounding box center [342, 324] width 32 height 13
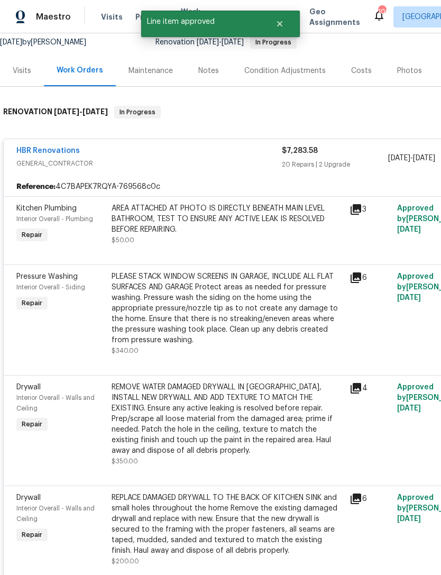
scroll to position [105, 0]
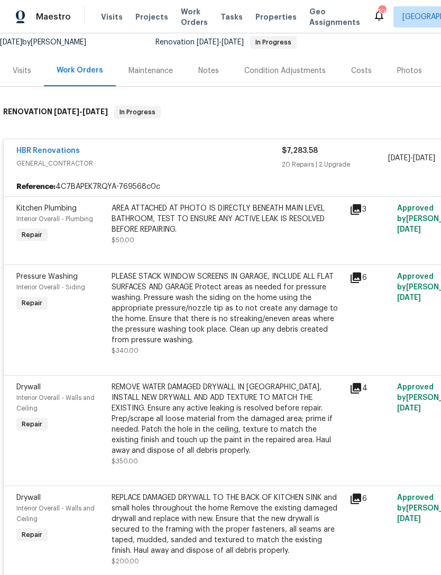
click at [66, 213] on div "Kitchen Plumbing" at bounding box center [60, 208] width 89 height 11
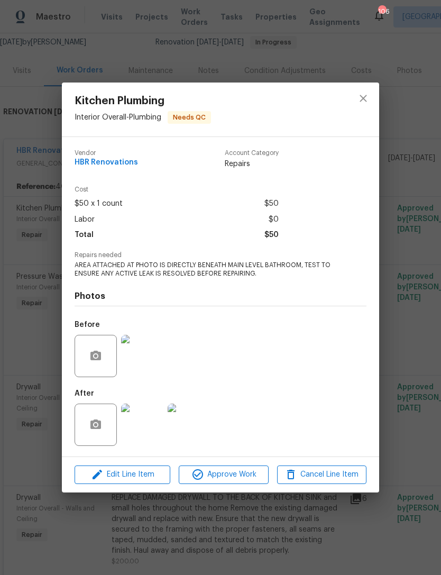
click at [142, 427] on img at bounding box center [142, 424] width 42 height 42
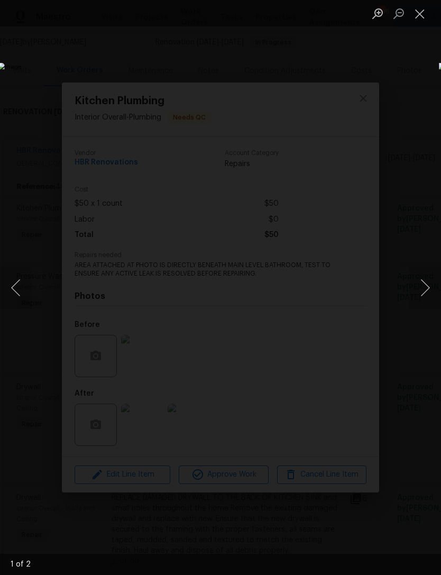
click at [428, 297] on button "Next image" at bounding box center [425, 287] width 32 height 42
click at [423, 289] on button "Next image" at bounding box center [425, 287] width 32 height 42
click at [423, 17] on button "Close lightbox" at bounding box center [419, 13] width 21 height 19
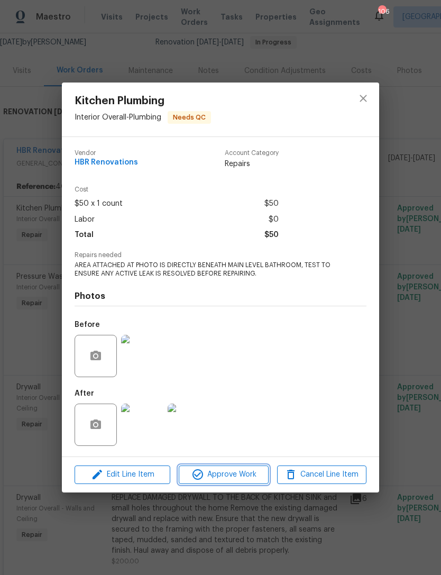
click at [224, 478] on span "Approve Work" at bounding box center [223, 474] width 83 height 13
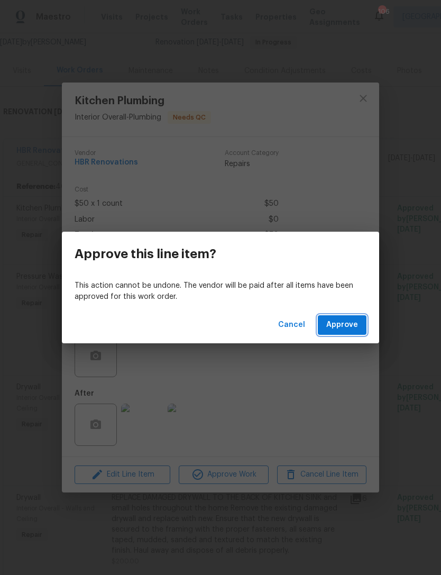
click at [344, 325] on span "Approve" at bounding box center [342, 324] width 32 height 13
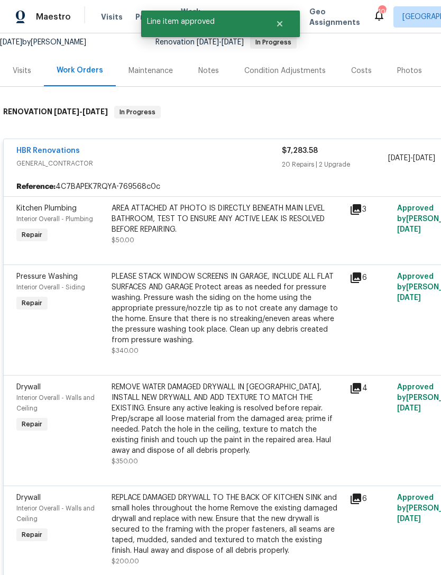
scroll to position [26, 0]
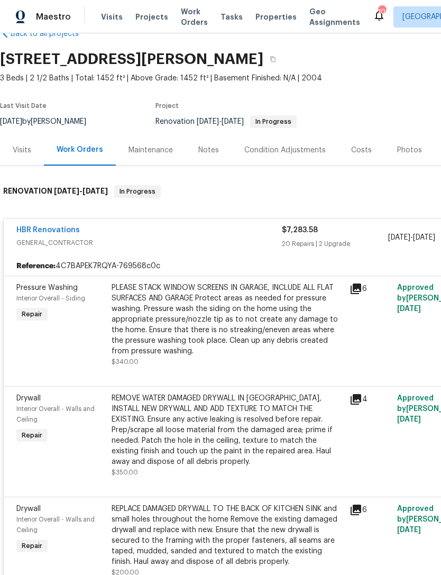
click at [52, 290] on span "Pressure Washing" at bounding box center [46, 287] width 61 height 7
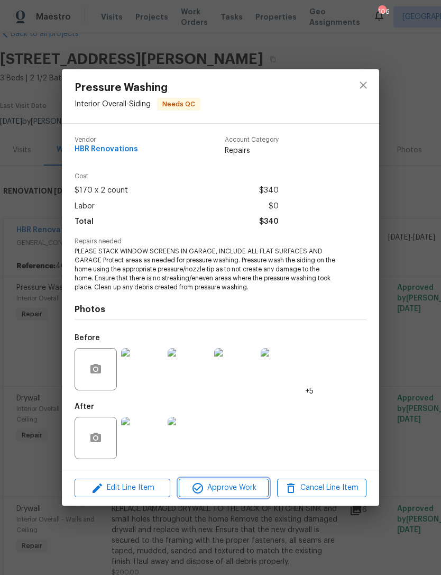
click at [221, 490] on span "Approve Work" at bounding box center [223, 487] width 83 height 13
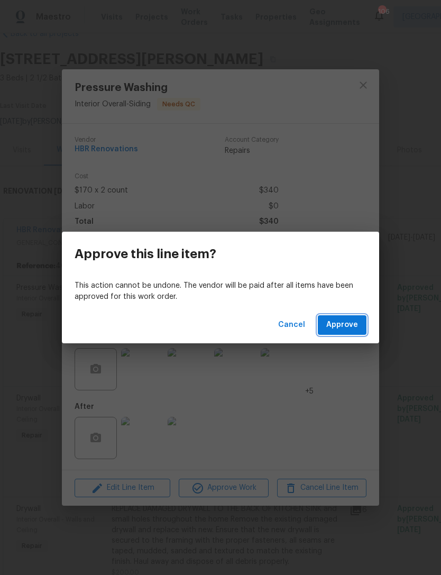
click at [346, 320] on span "Approve" at bounding box center [342, 324] width 32 height 13
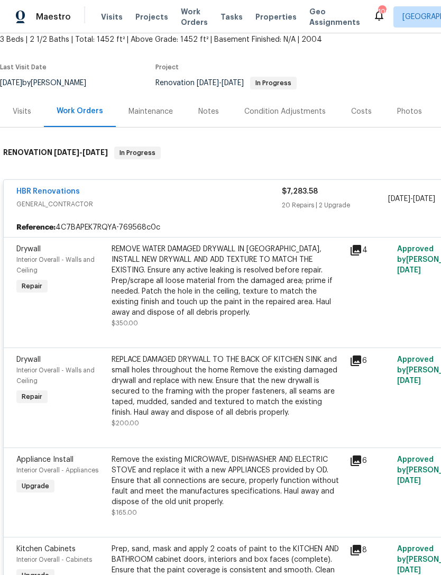
scroll to position [64, 0]
click at [36, 253] on div "Drywall" at bounding box center [60, 249] width 89 height 11
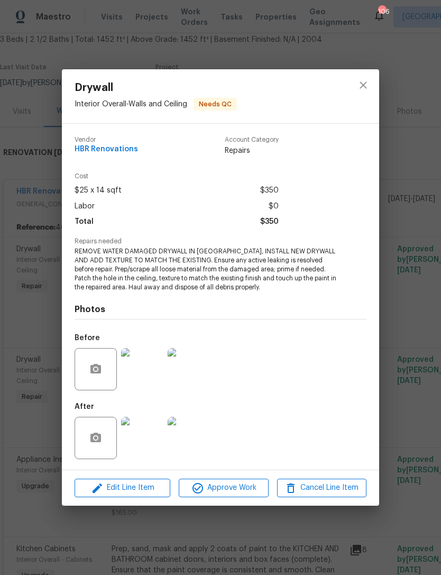
click at [148, 441] on img at bounding box center [142, 438] width 42 height 42
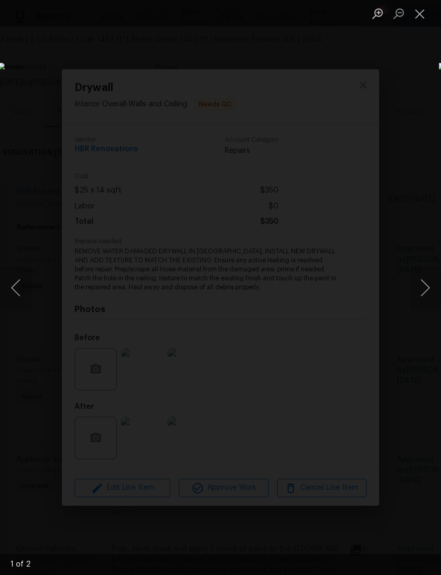
click at [420, 291] on button "Next image" at bounding box center [425, 287] width 32 height 42
click at [423, 289] on button "Next image" at bounding box center [425, 287] width 32 height 42
click at [421, 289] on button "Next image" at bounding box center [425, 287] width 32 height 42
click at [424, 19] on button "Close lightbox" at bounding box center [419, 13] width 21 height 19
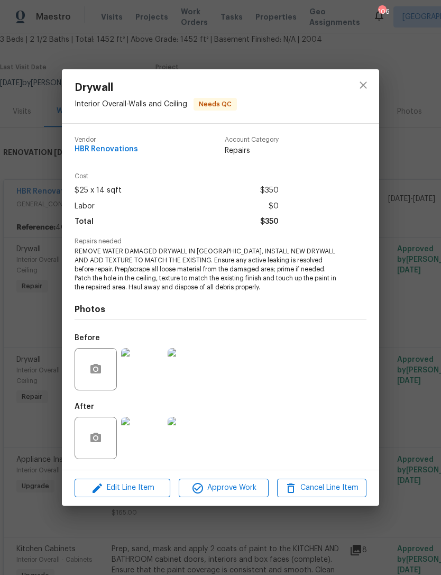
click at [140, 372] on img at bounding box center [142, 369] width 42 height 42
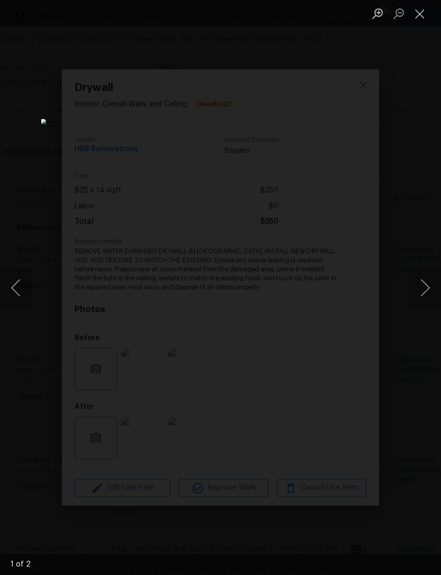
click at [420, 287] on button "Next image" at bounding box center [425, 287] width 32 height 42
click at [419, 19] on button "Close lightbox" at bounding box center [419, 13] width 21 height 19
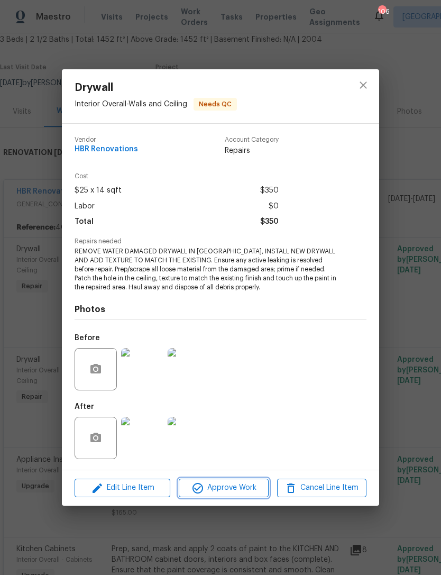
click at [242, 485] on span "Approve Work" at bounding box center [223, 487] width 83 height 13
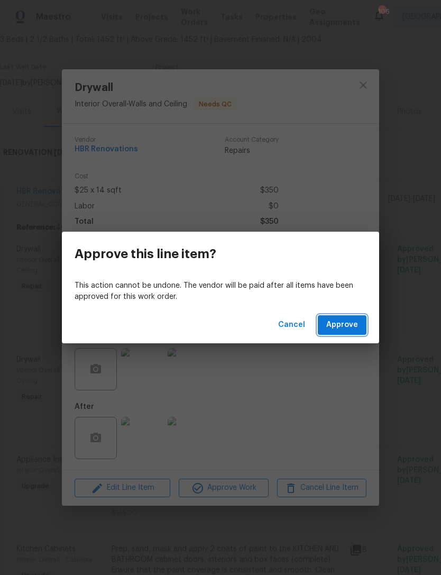
click at [350, 328] on span "Approve" at bounding box center [342, 324] width 32 height 13
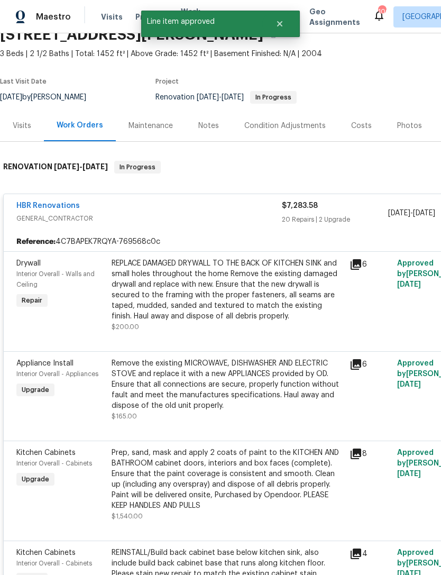
scroll to position [50, 0]
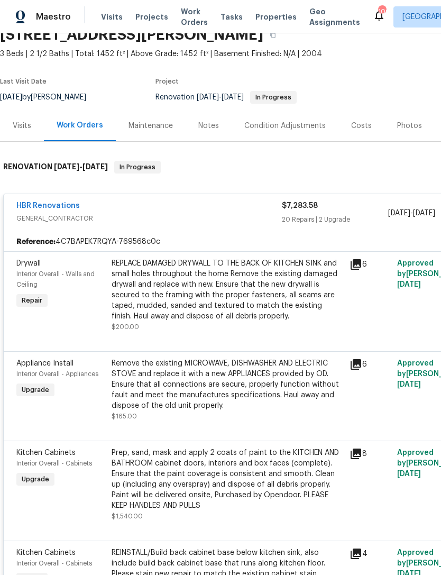
click at [59, 271] on span "Interior Overall - Walls and Ceiling" at bounding box center [55, 279] width 78 height 17
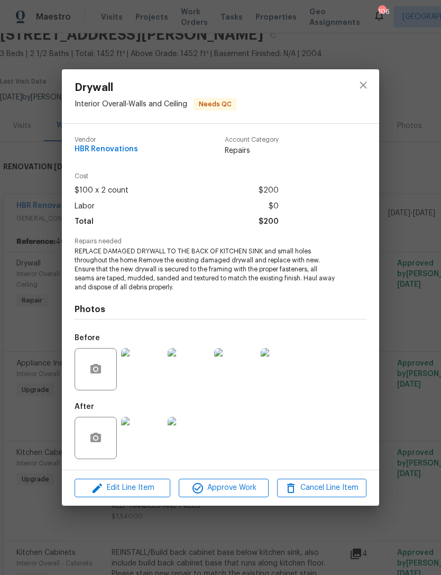
click at [149, 438] on img at bounding box center [142, 438] width 42 height 42
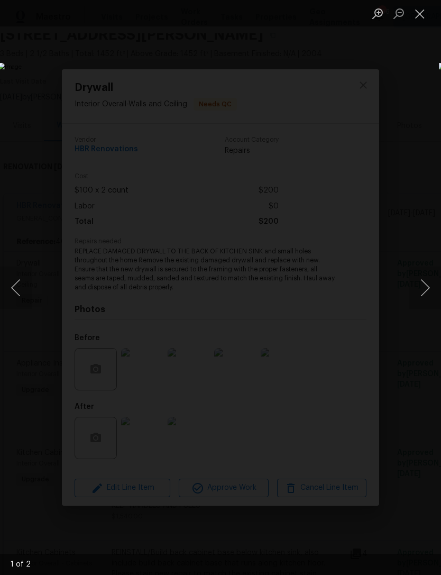
click at [422, 288] on button "Next image" at bounding box center [425, 287] width 32 height 42
click at [431, 278] on button "Next image" at bounding box center [425, 287] width 32 height 42
click at [422, 17] on button "Close lightbox" at bounding box center [419, 13] width 21 height 19
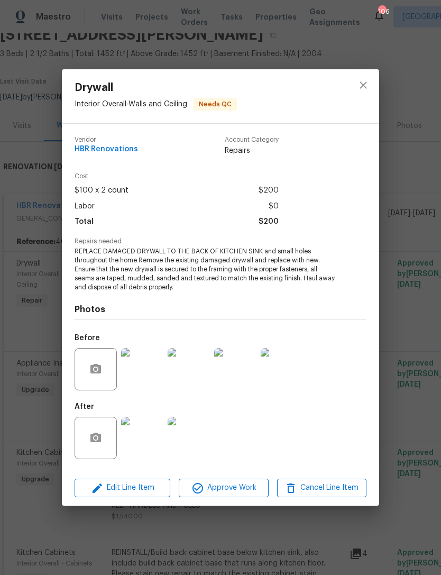
click at [282, 371] on img at bounding box center [282, 369] width 42 height 42
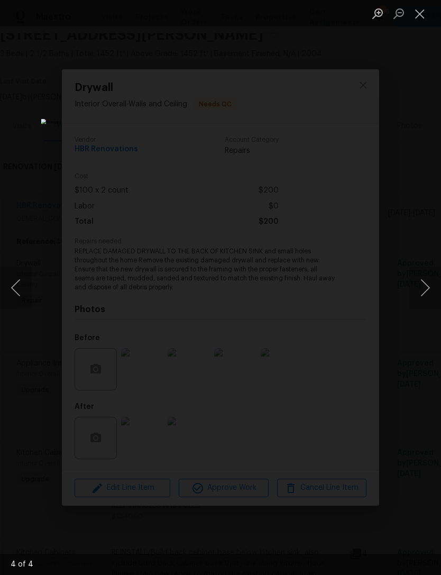
click at [420, 15] on button "Close lightbox" at bounding box center [419, 13] width 21 height 19
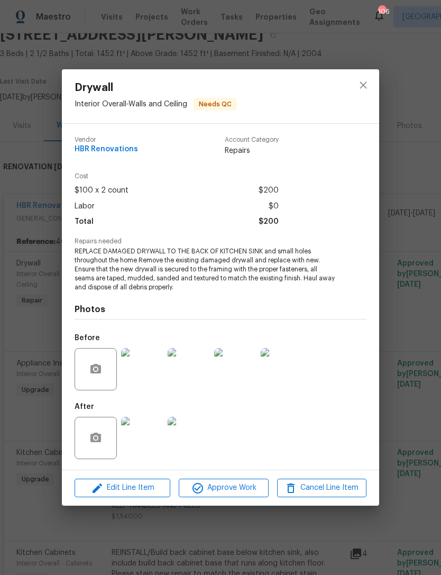
click at [191, 445] on img at bounding box center [189, 438] width 42 height 42
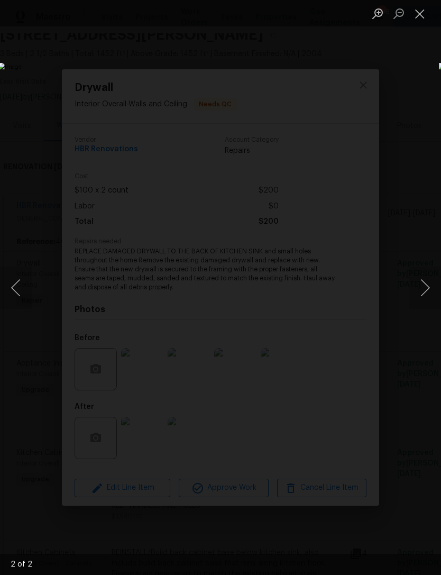
click at [423, 11] on button "Close lightbox" at bounding box center [419, 13] width 21 height 19
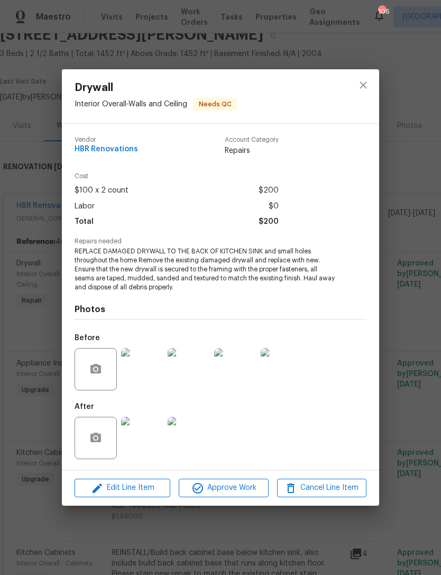
click at [153, 444] on img at bounding box center [142, 438] width 42 height 42
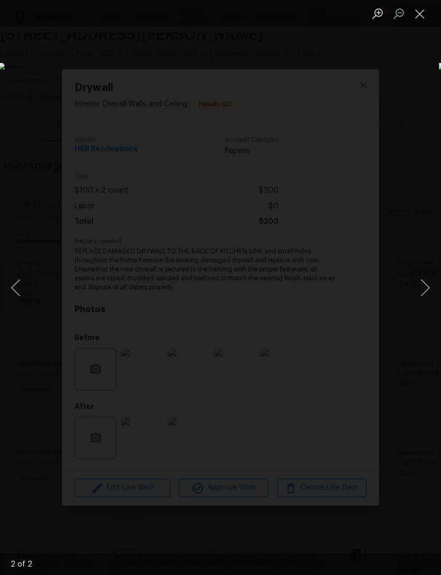
click at [417, 16] on button "Close lightbox" at bounding box center [419, 13] width 21 height 19
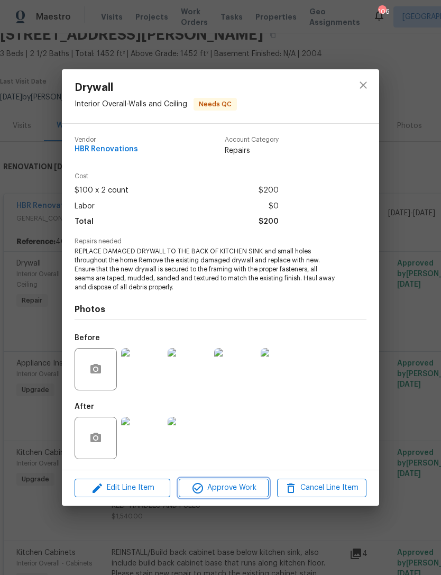
click at [229, 489] on span "Approve Work" at bounding box center [223, 487] width 83 height 13
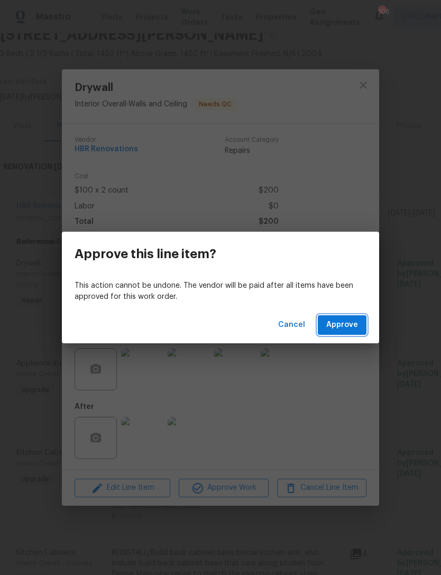
click at [346, 319] on span "Approve" at bounding box center [342, 324] width 32 height 13
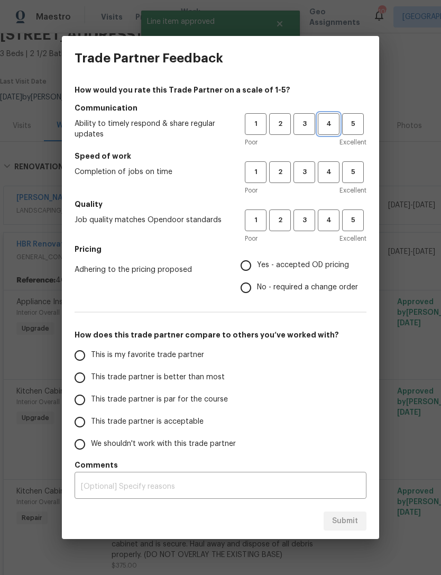
click at [329, 122] on span "4" at bounding box center [329, 124] width 20 height 12
click at [329, 172] on span "4" at bounding box center [329, 172] width 20 height 12
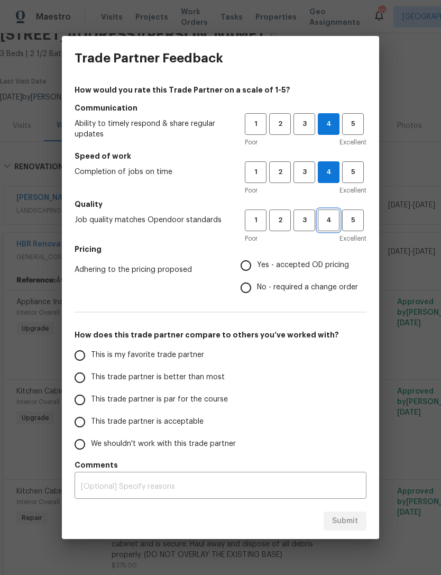
click at [330, 223] on span "4" at bounding box center [329, 220] width 20 height 12
click at [81, 426] on input "This trade partner is acceptable" at bounding box center [80, 422] width 22 height 22
radio input "true"
click at [239, 270] on input "Yes - accepted OD pricing" at bounding box center [246, 265] width 22 height 22
click at [346, 521] on span "Submit" at bounding box center [345, 520] width 26 height 13
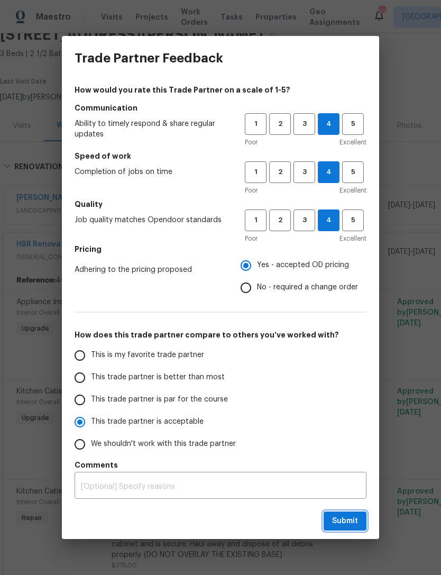
radio input "false"
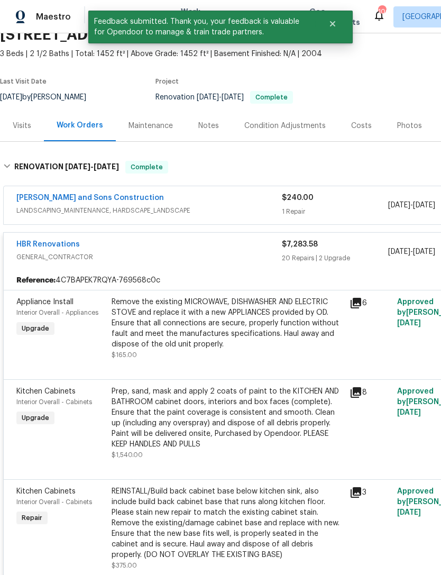
click at [58, 246] on link "HBR Renovations" at bounding box center [47, 244] width 63 height 7
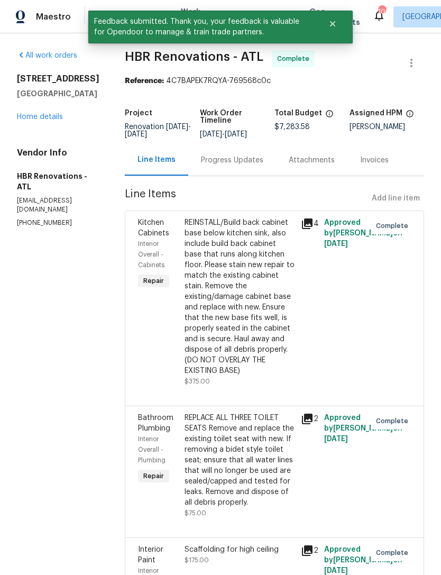
click at [232, 165] on div "Progress Updates" at bounding box center [232, 160] width 62 height 11
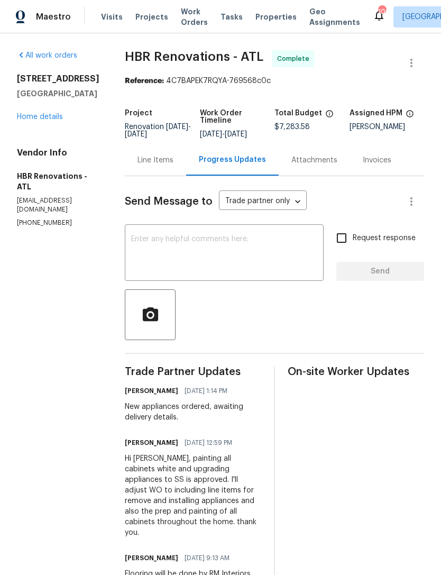
click at [53, 121] on link "Home details" at bounding box center [40, 116] width 46 height 7
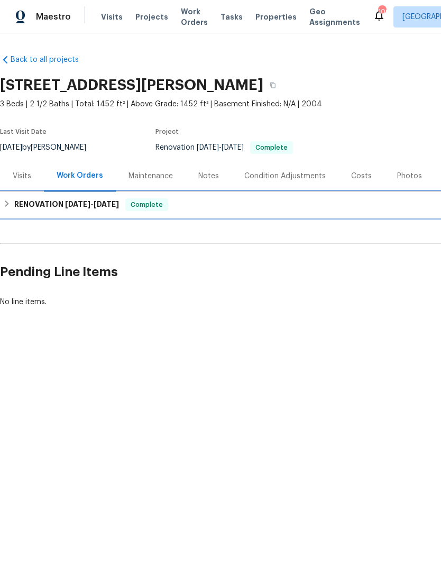
click at [231, 214] on div "RENOVATION 9/23/25 - 10/2/25 Complete" at bounding box center [298, 204] width 597 height 25
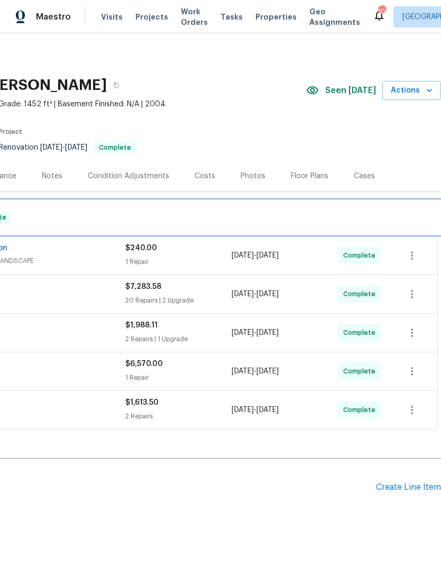
scroll to position [0, 156]
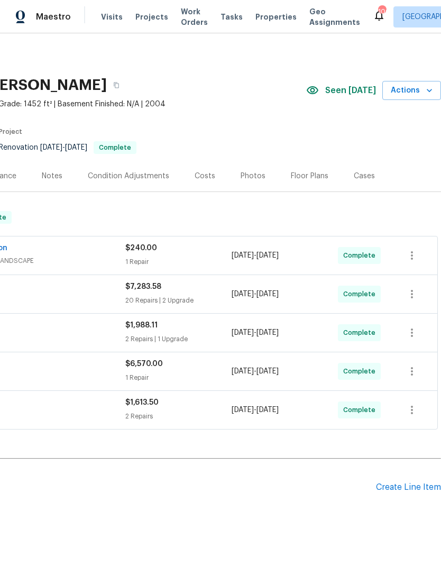
click at [247, 174] on div "Photos" at bounding box center [253, 176] width 25 height 11
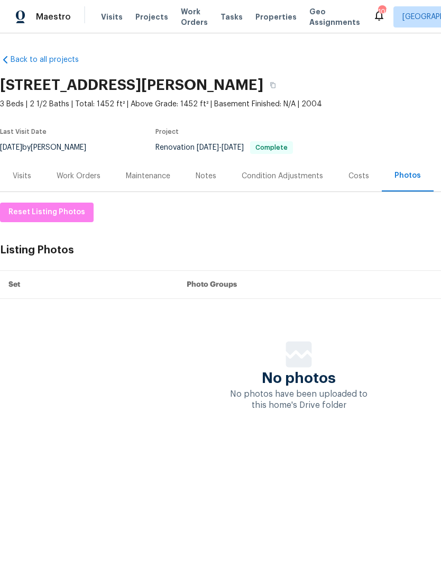
click at [111, 20] on span "Visits" at bounding box center [112, 17] width 22 height 11
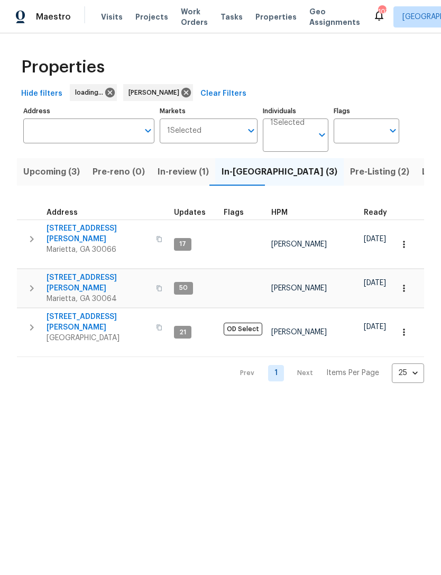
click at [350, 175] on span "Pre-Listing (2)" at bounding box center [379, 171] width 59 height 15
